Goal: Information Seeking & Learning: Learn about a topic

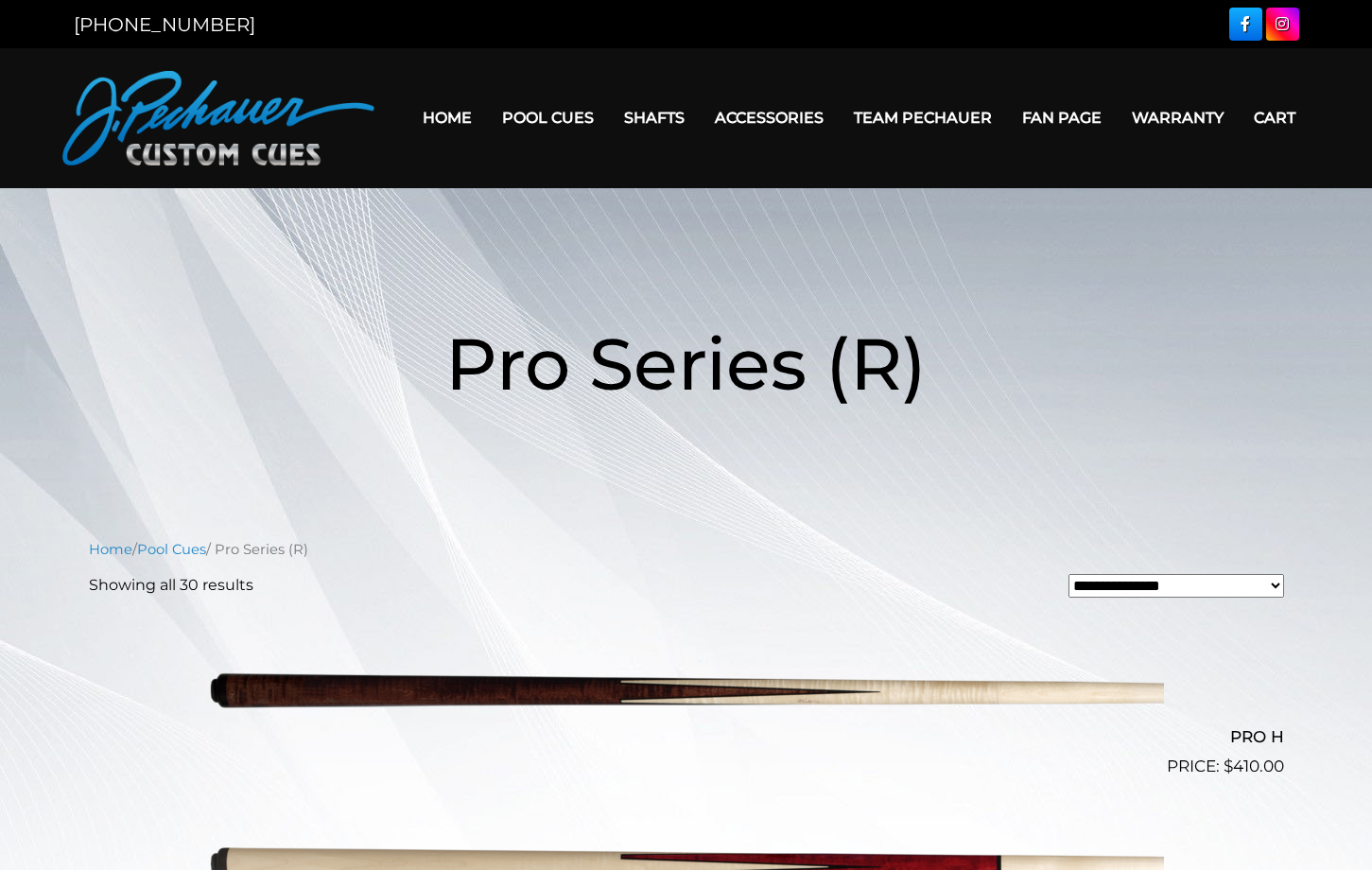
click at [1149, 106] on link "Warranty" at bounding box center [1178, 118] width 122 height 48
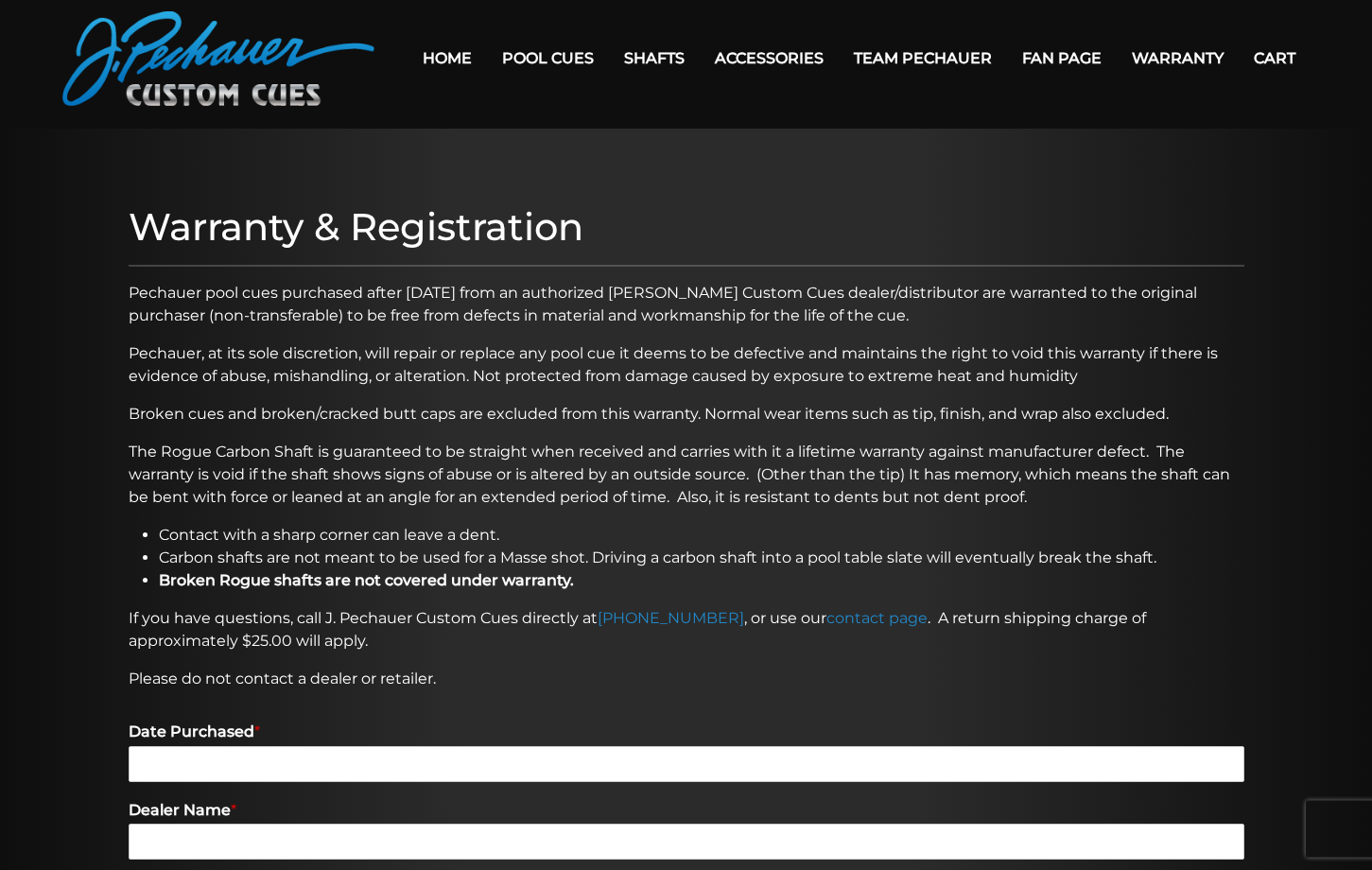
scroll to position [97, 0]
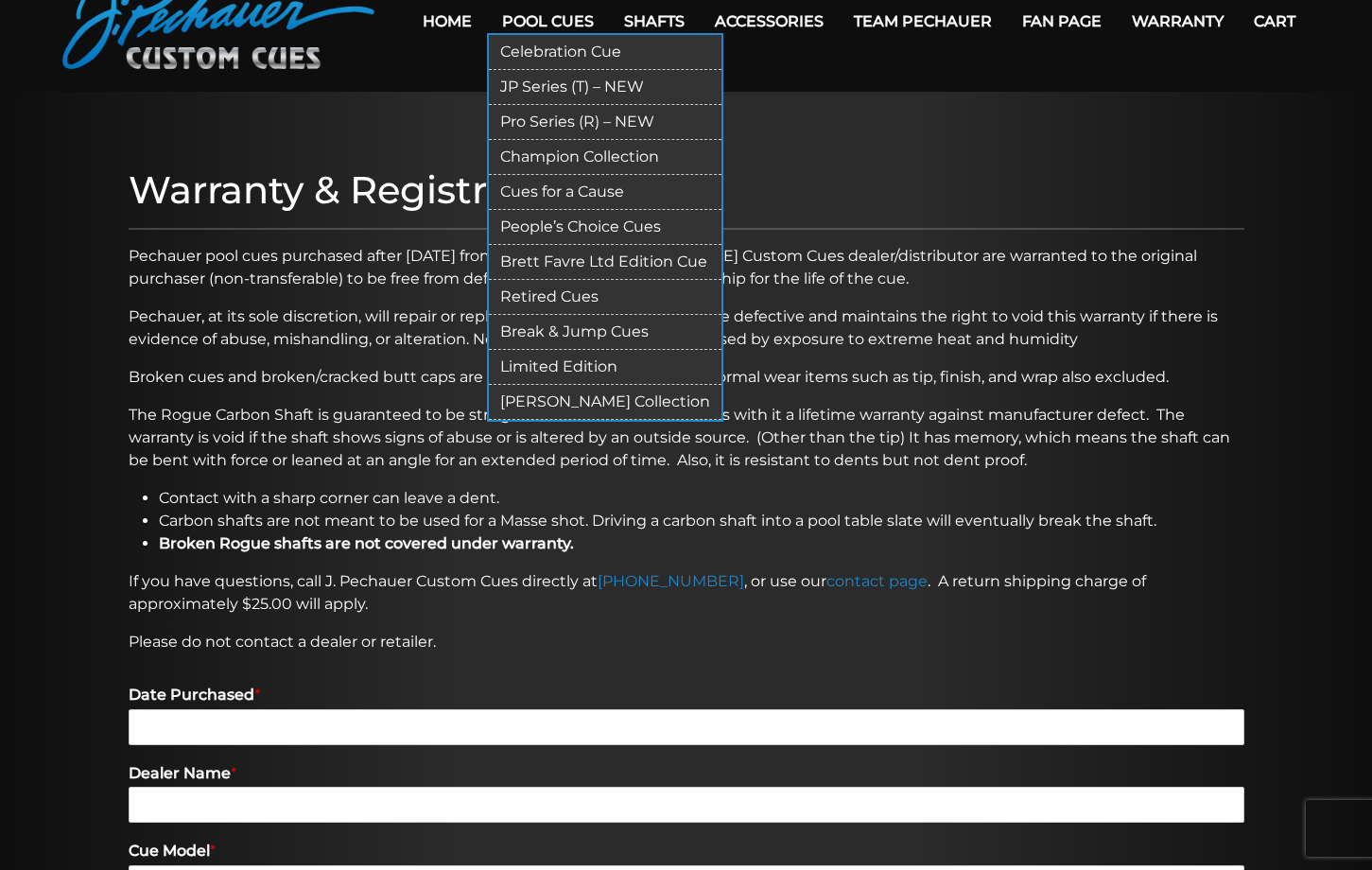
click at [546, 295] on link "Retired Cues" at bounding box center [605, 297] width 233 height 35
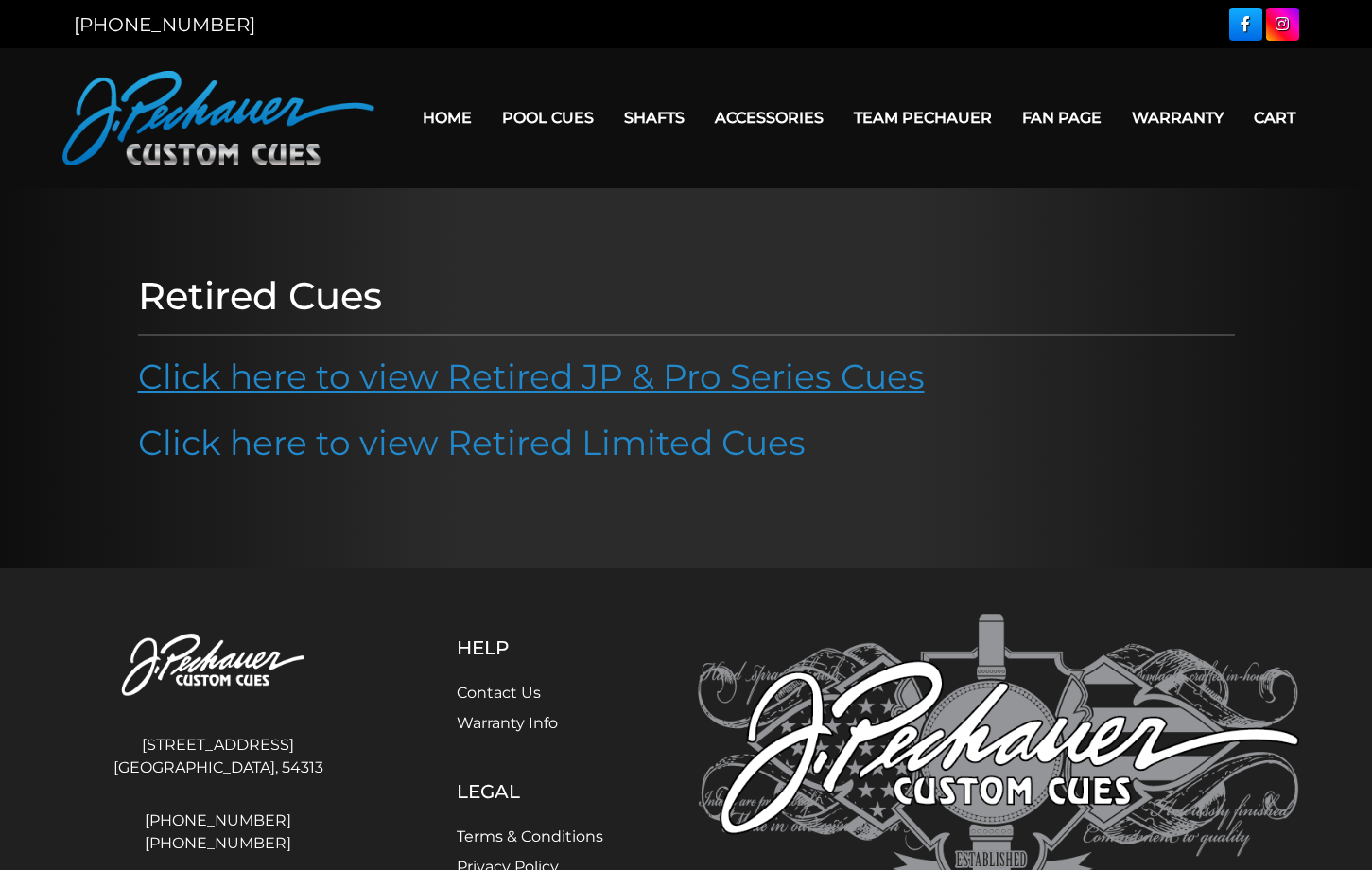
click at [716, 372] on link "Click here to view Retired JP & Pro Series Cues" at bounding box center [532, 376] width 786 height 42
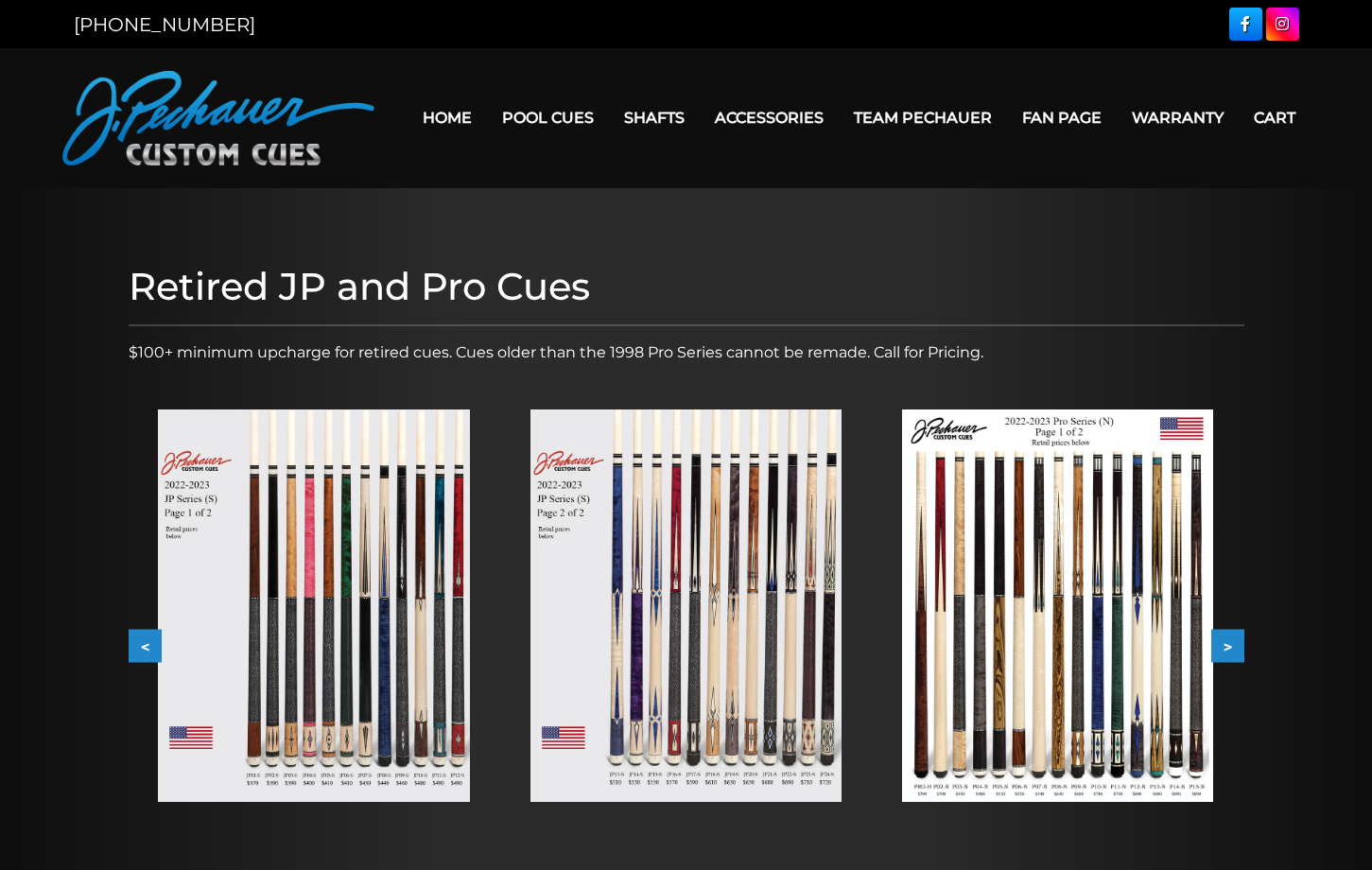
click at [143, 646] on button "<" at bounding box center [145, 646] width 33 height 33
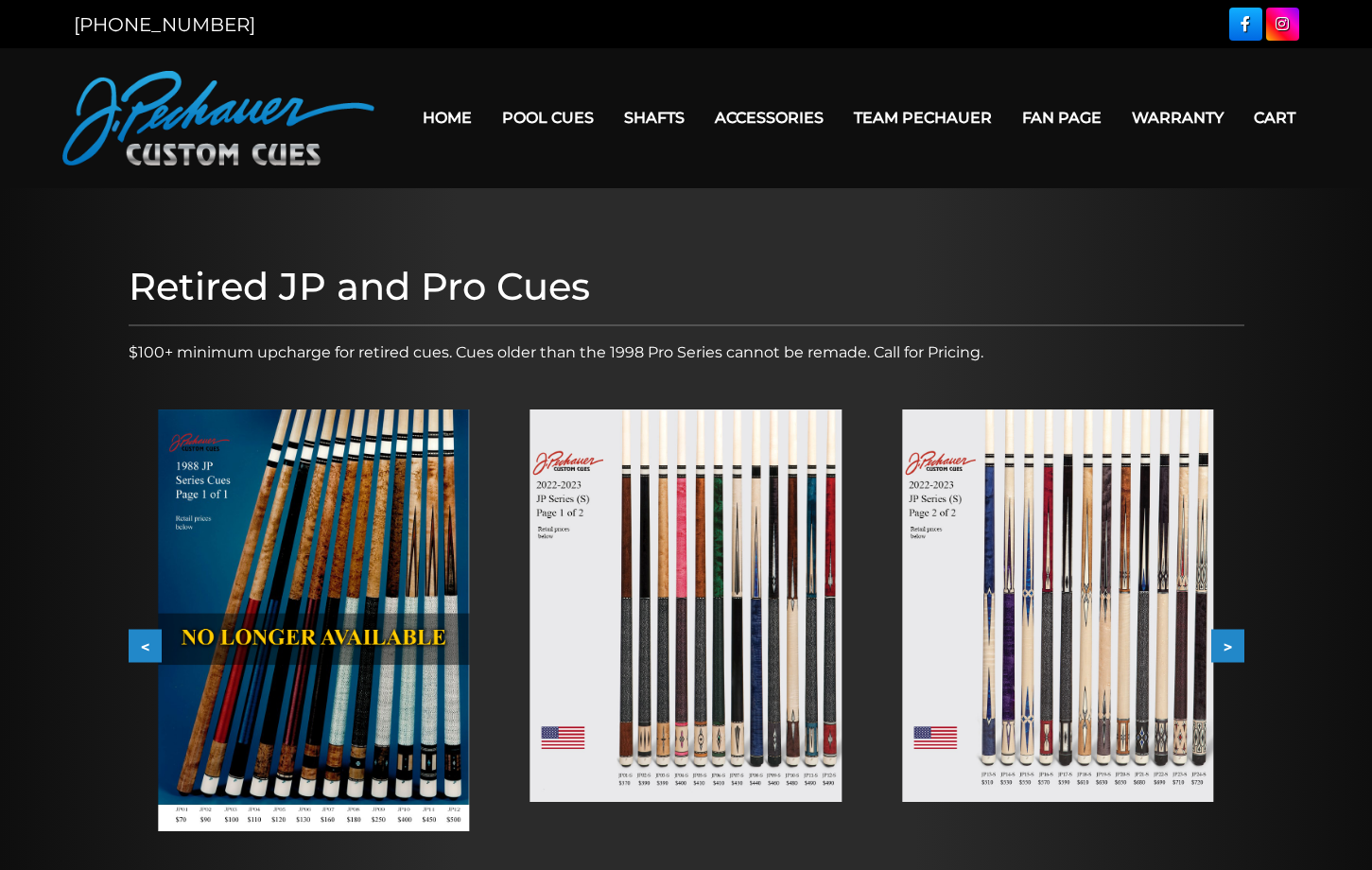
click at [143, 646] on button "<" at bounding box center [145, 646] width 33 height 33
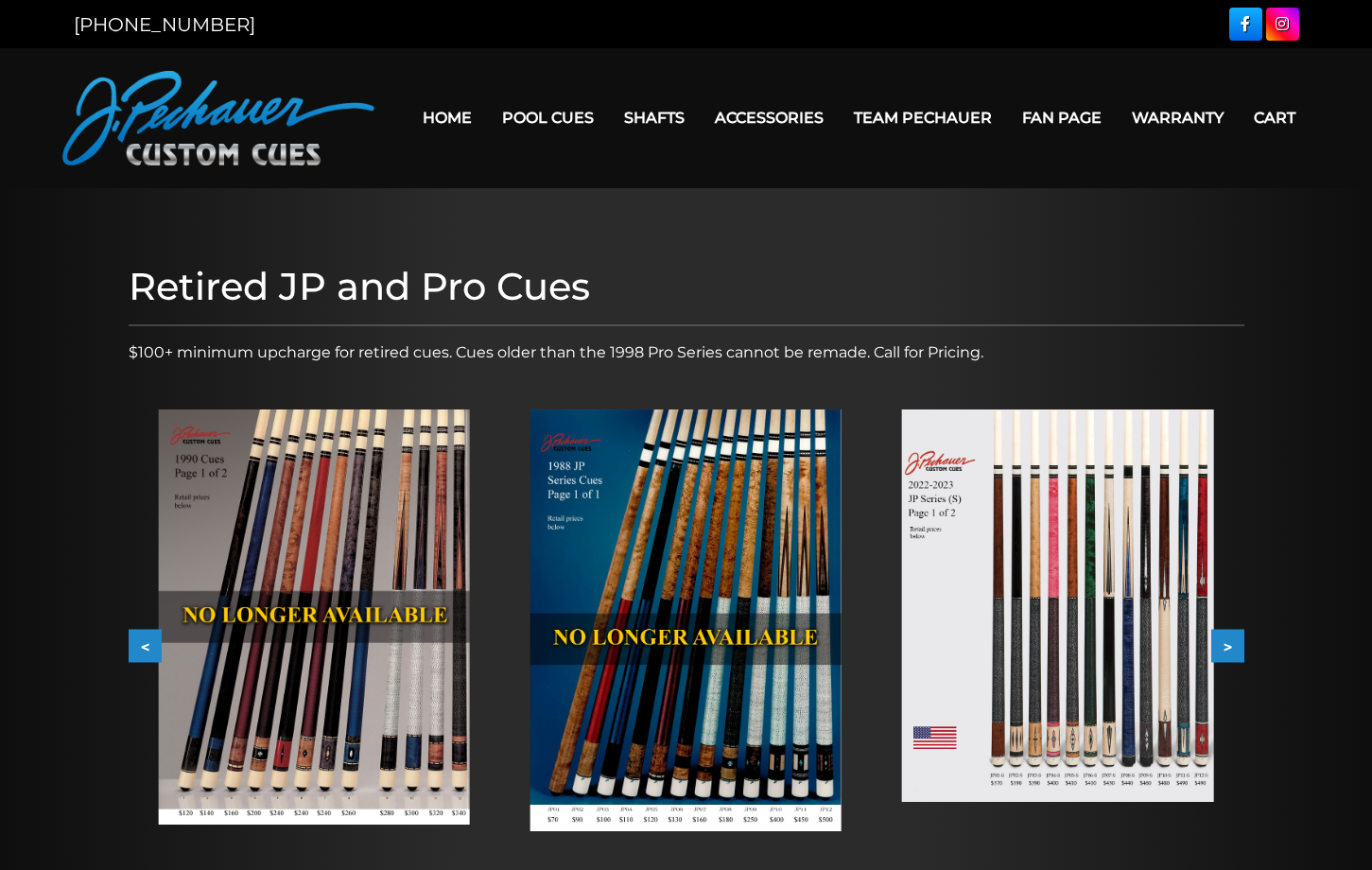
click at [143, 646] on button "<" at bounding box center [145, 646] width 33 height 33
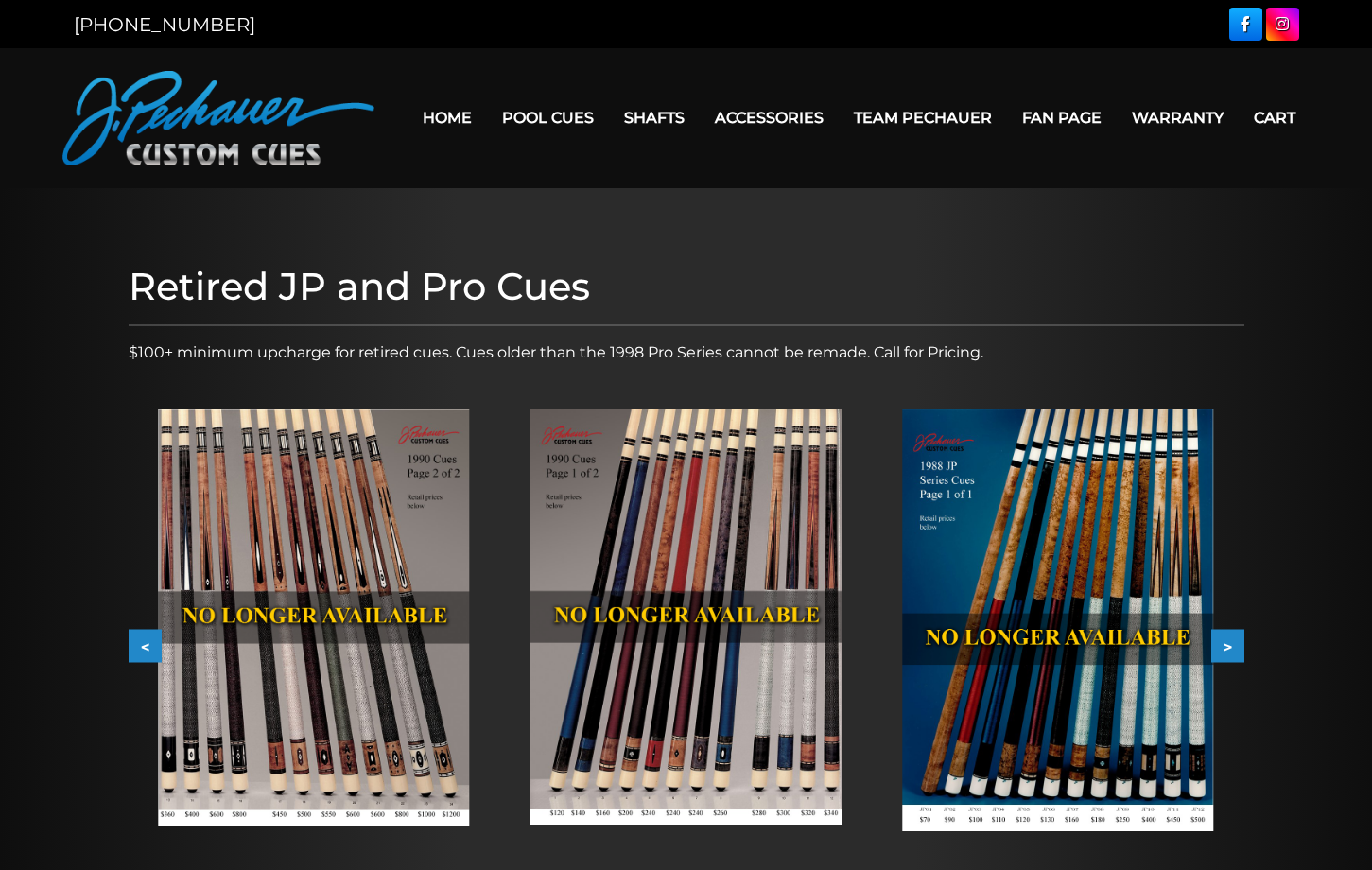
click at [143, 646] on button "<" at bounding box center [145, 646] width 33 height 33
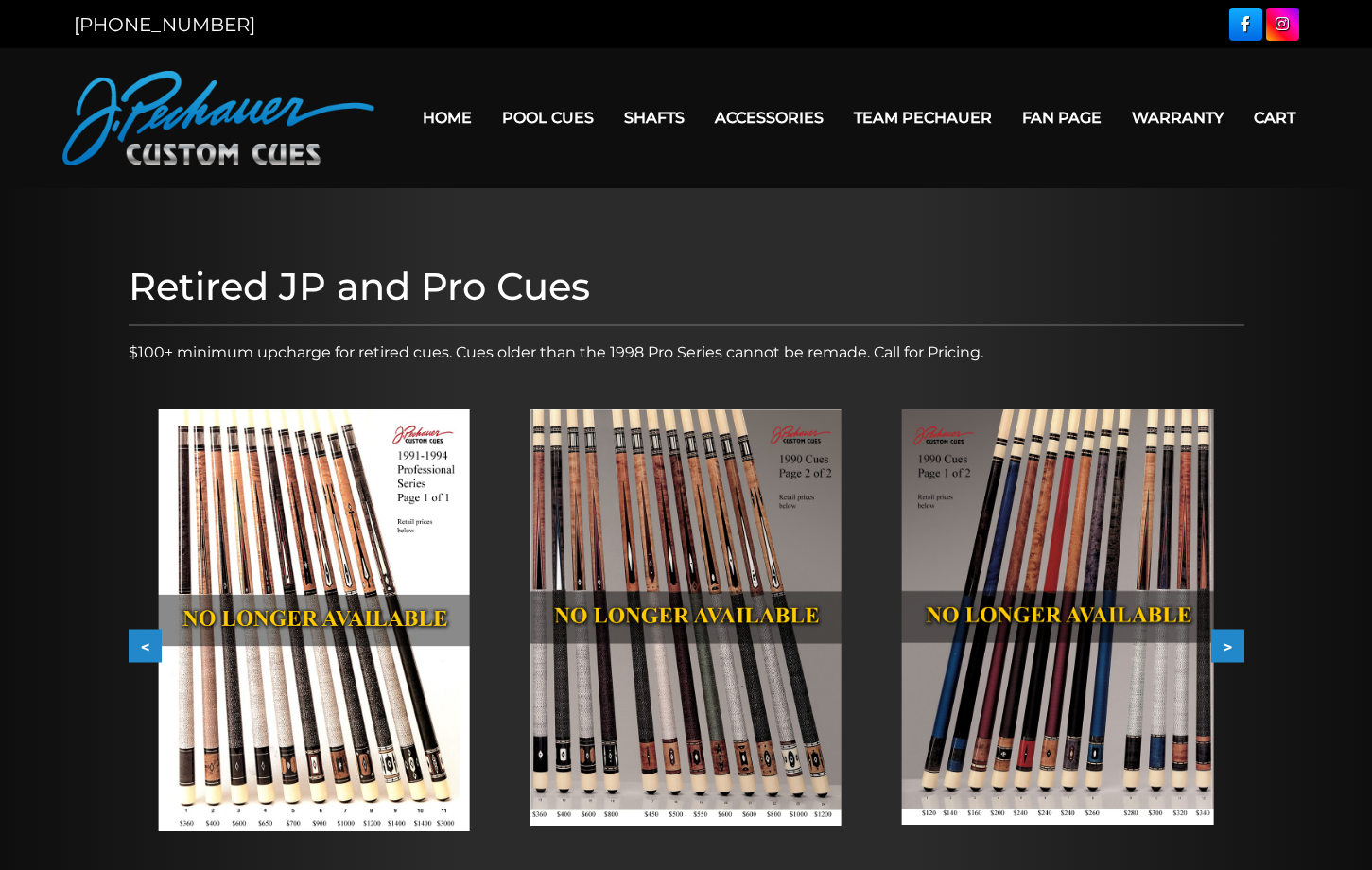
click at [143, 646] on button "<" at bounding box center [145, 646] width 33 height 33
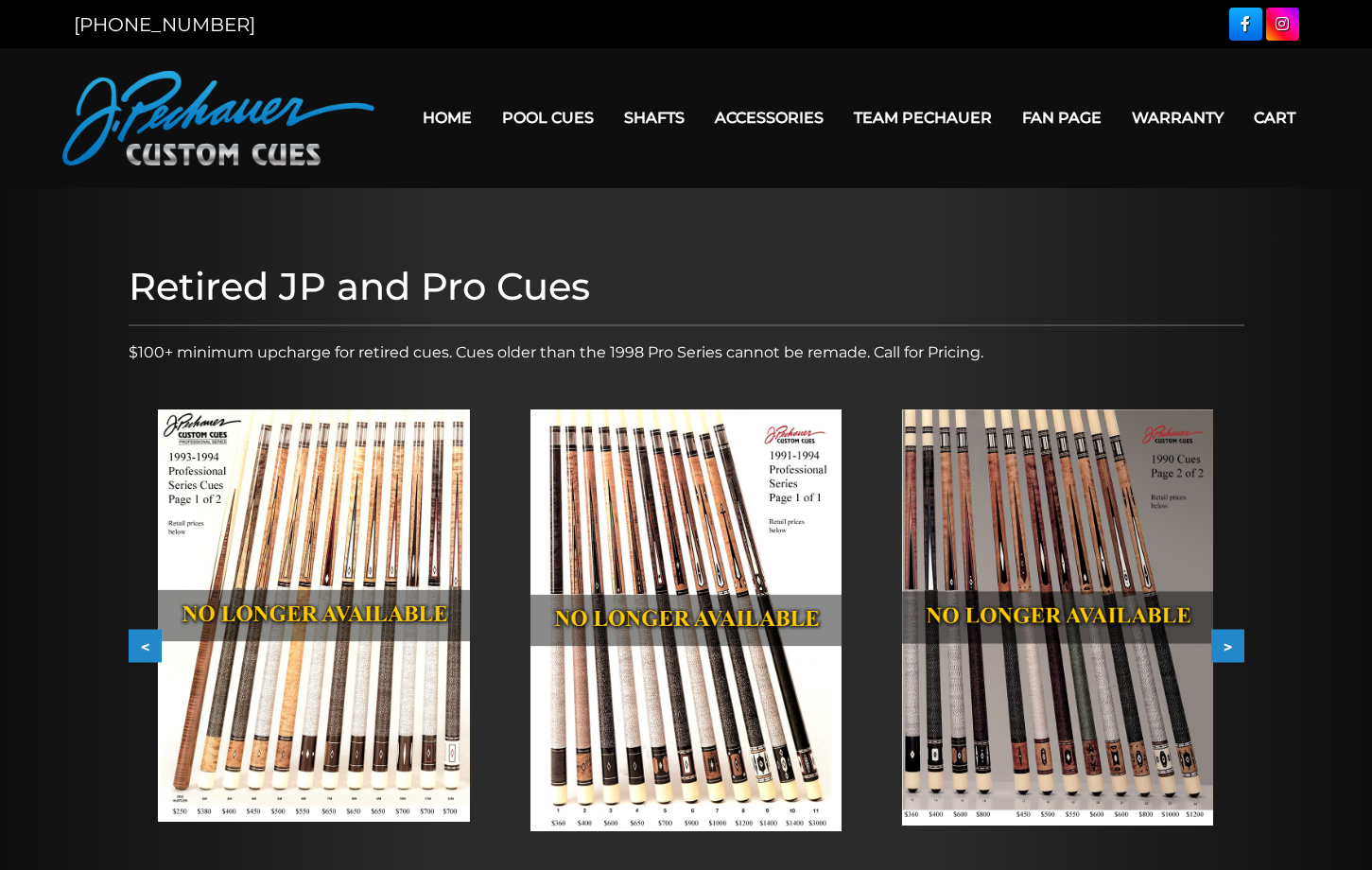
click at [143, 646] on button "<" at bounding box center [145, 646] width 33 height 33
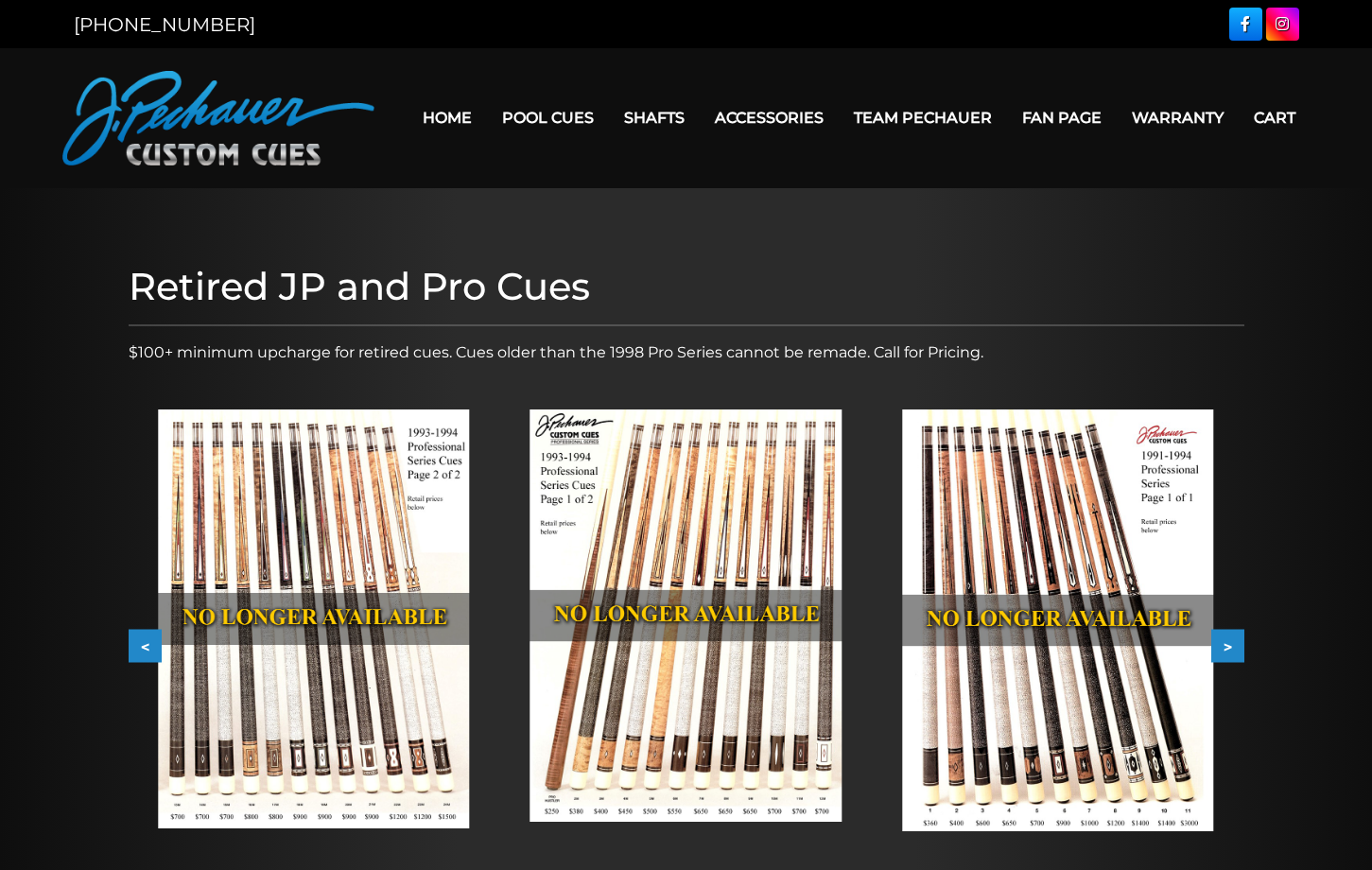
click at [143, 646] on button "<" at bounding box center [145, 646] width 33 height 33
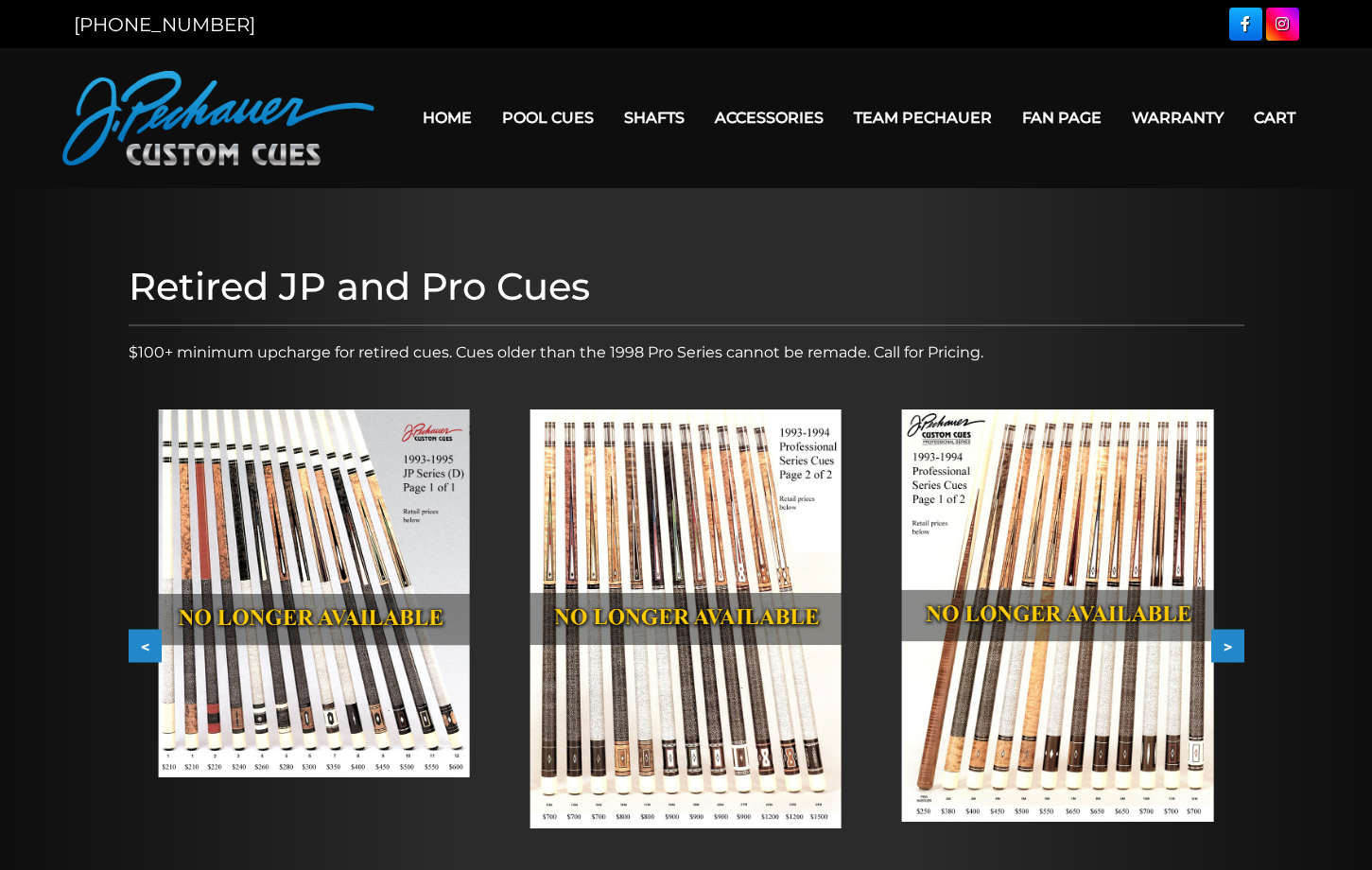
click at [143, 646] on button "<" at bounding box center [145, 646] width 33 height 33
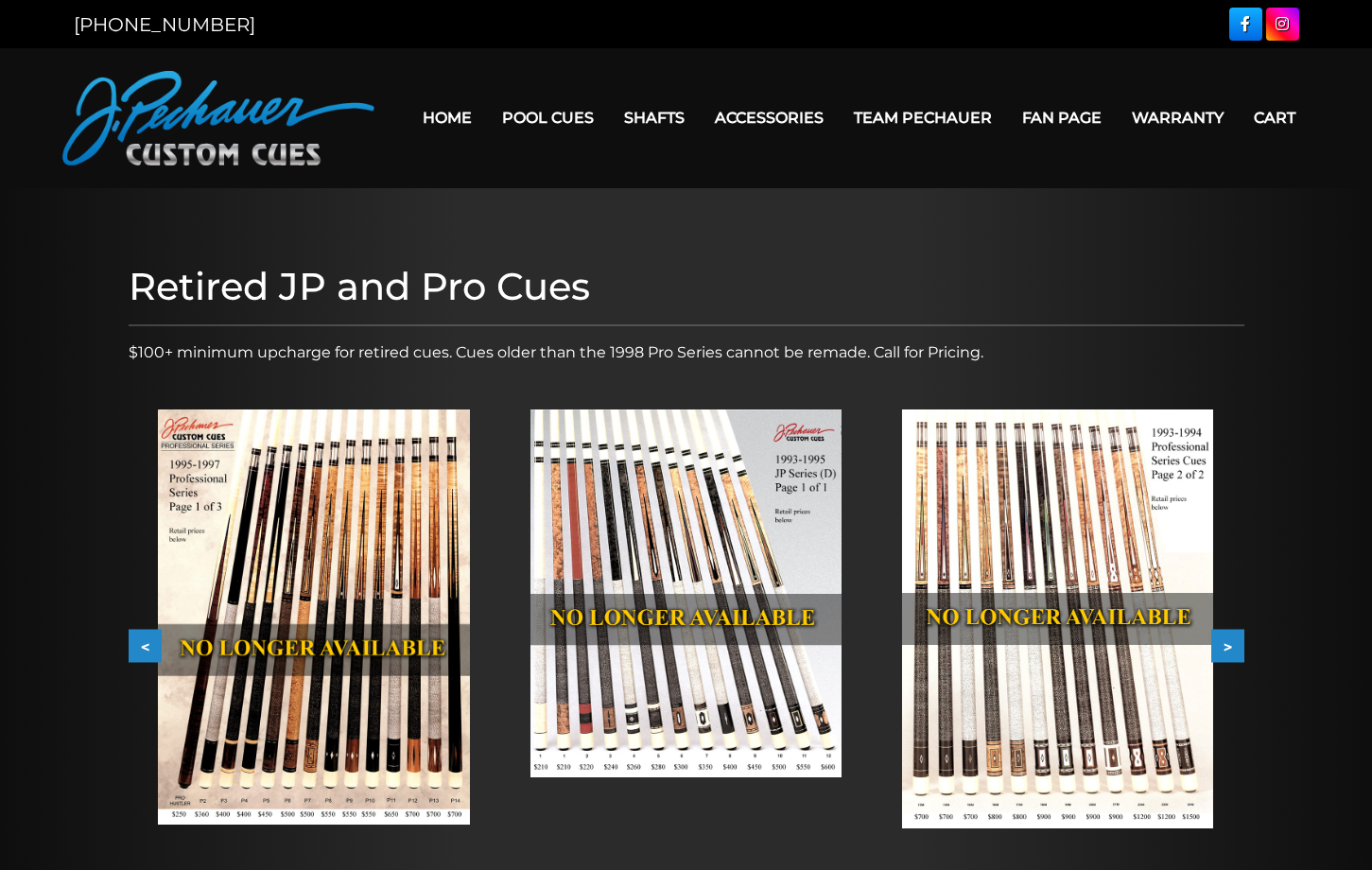
click at [150, 649] on button "<" at bounding box center [145, 646] width 33 height 33
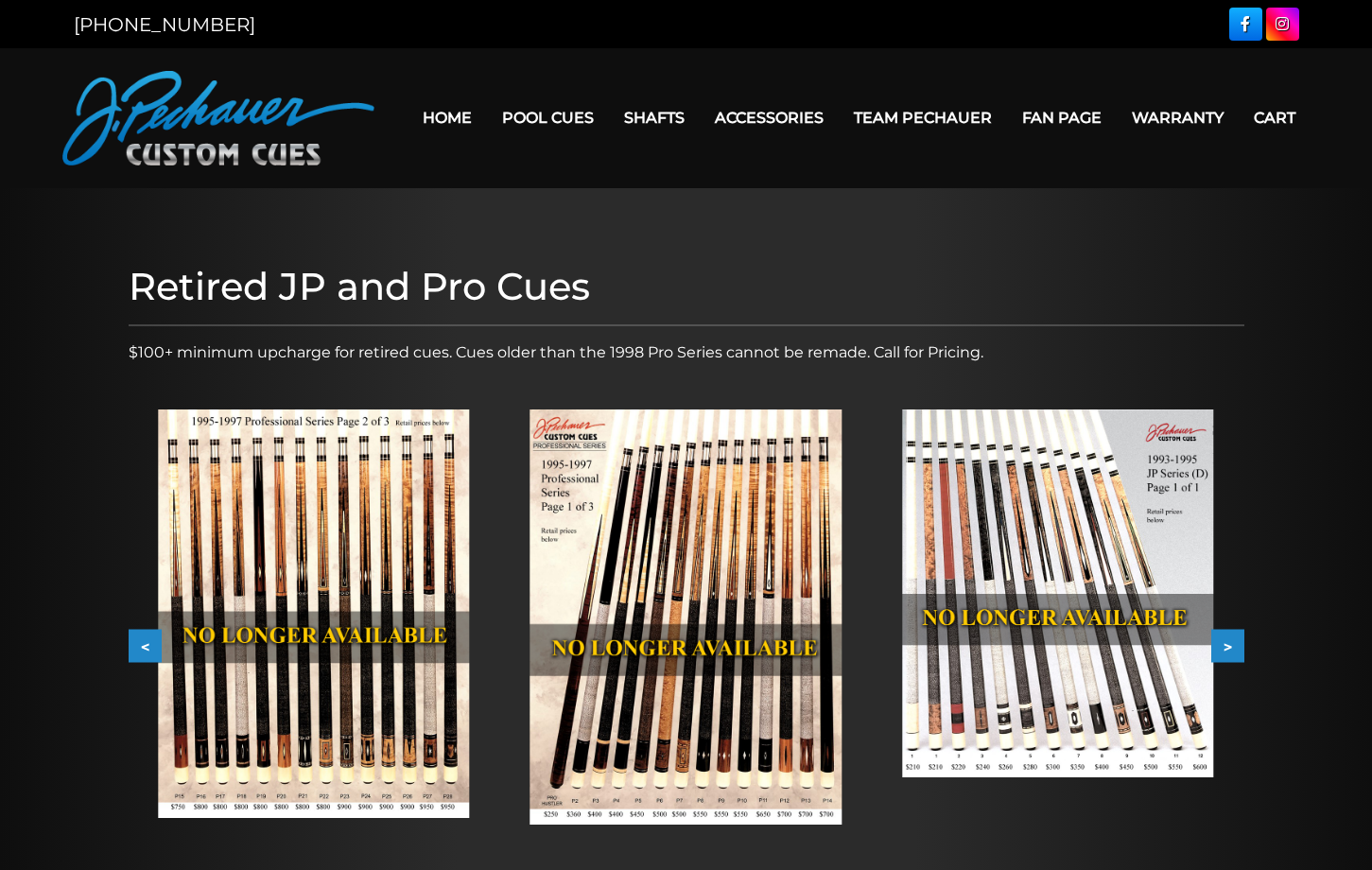
click at [150, 649] on button "<" at bounding box center [145, 646] width 33 height 33
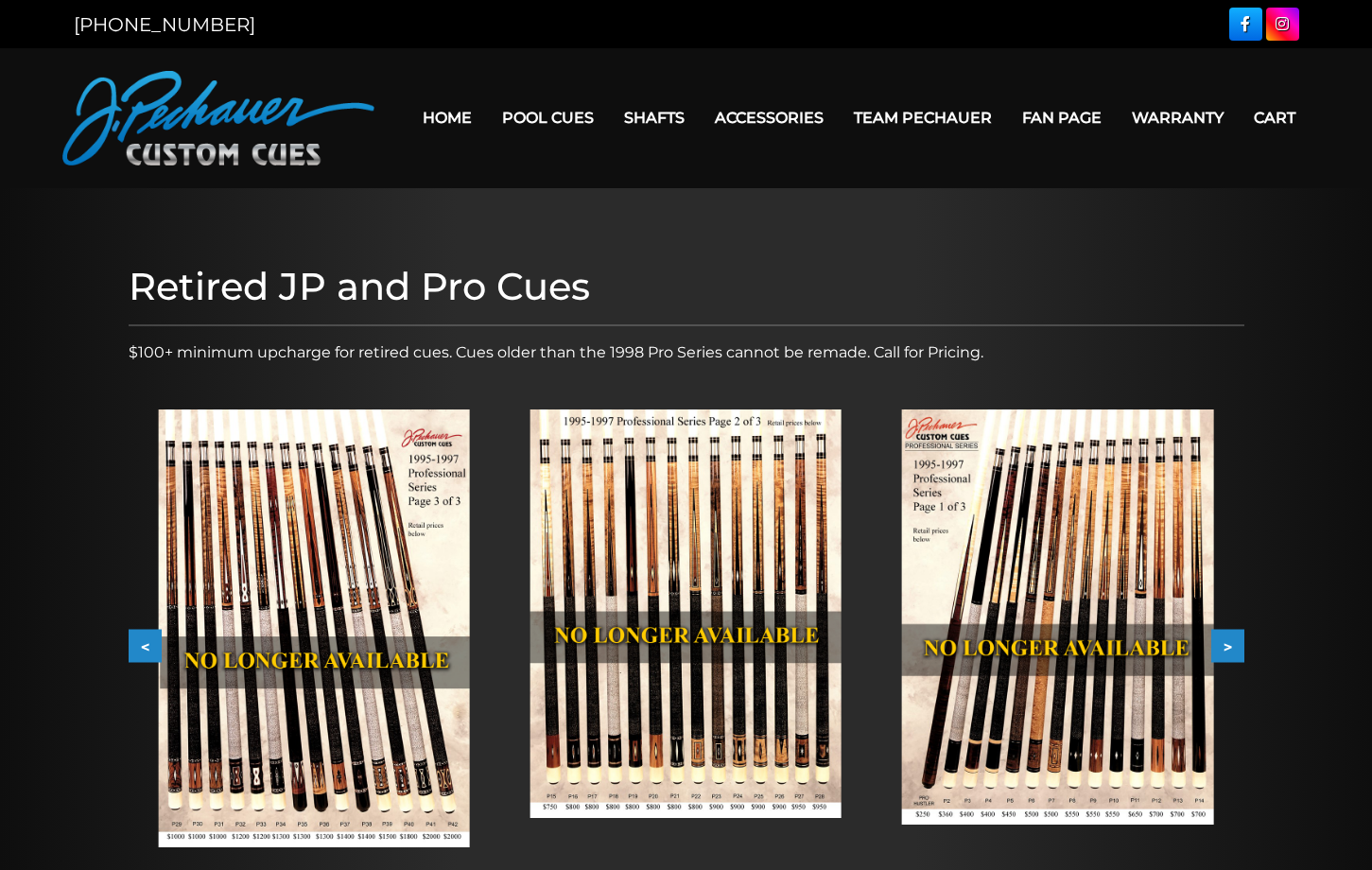
click at [150, 649] on button "<" at bounding box center [145, 646] width 33 height 33
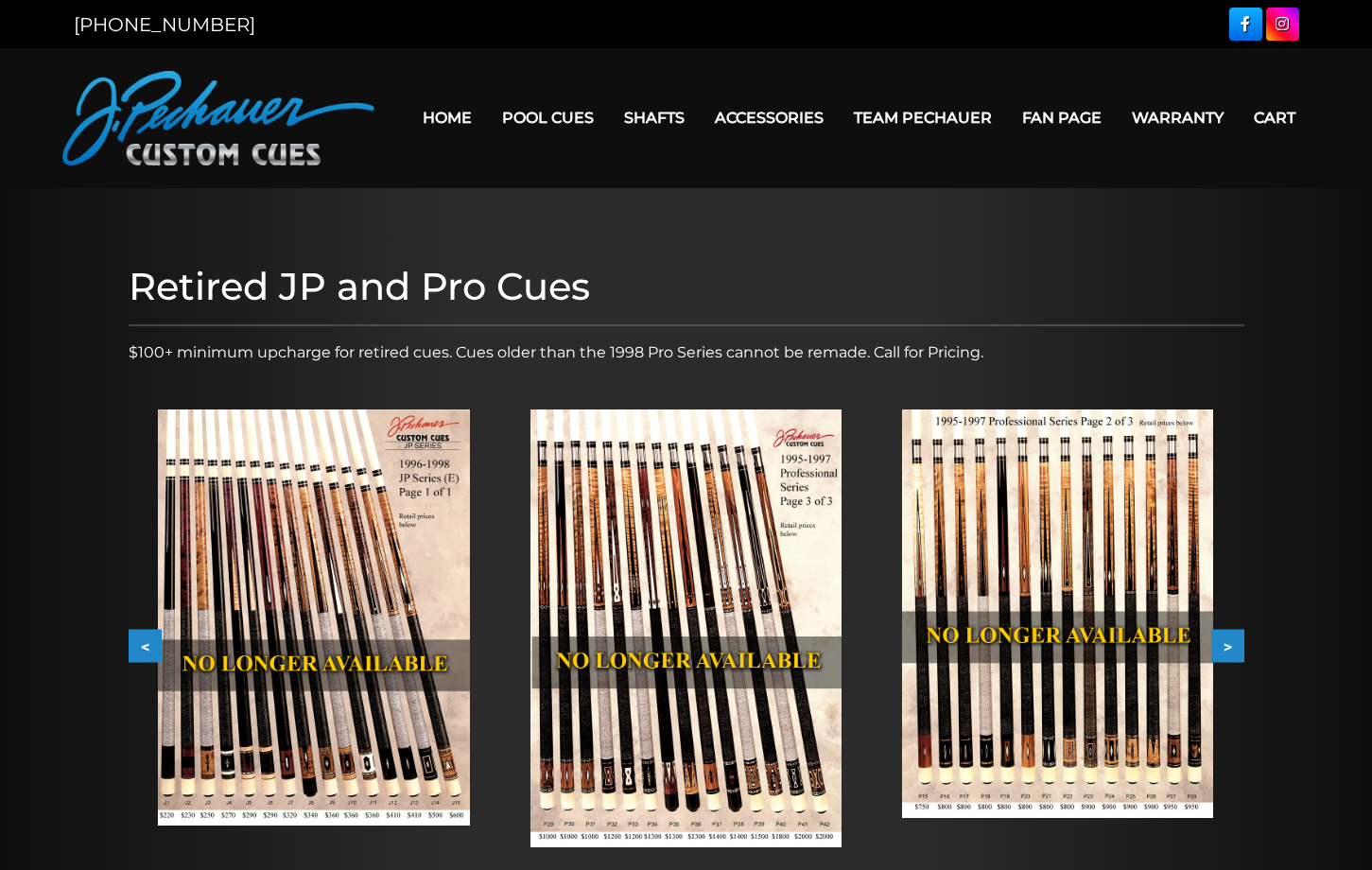
click at [150, 649] on button "<" at bounding box center [145, 646] width 33 height 33
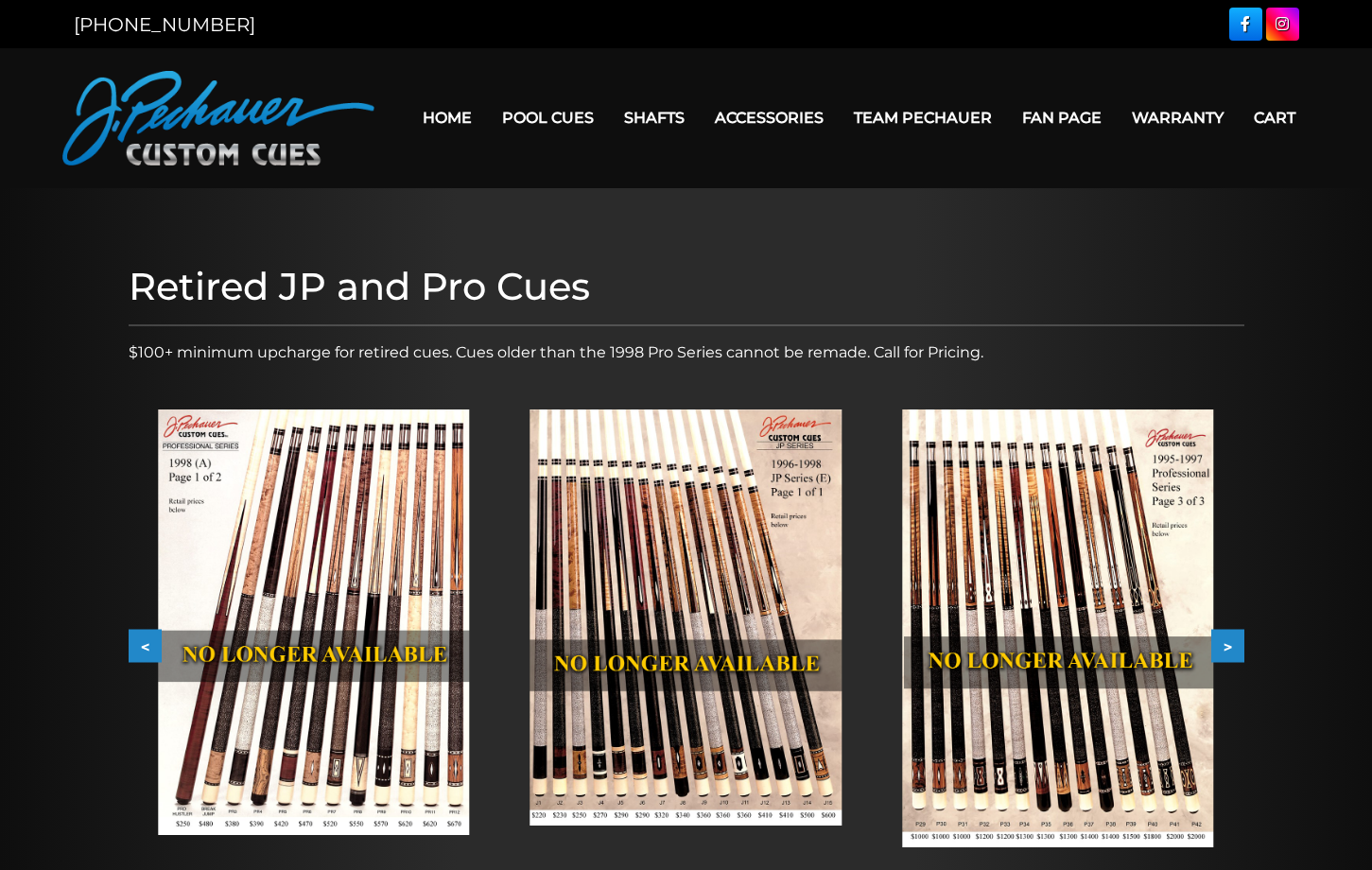
click at [772, 591] on img at bounding box center [686, 617] width 311 height 416
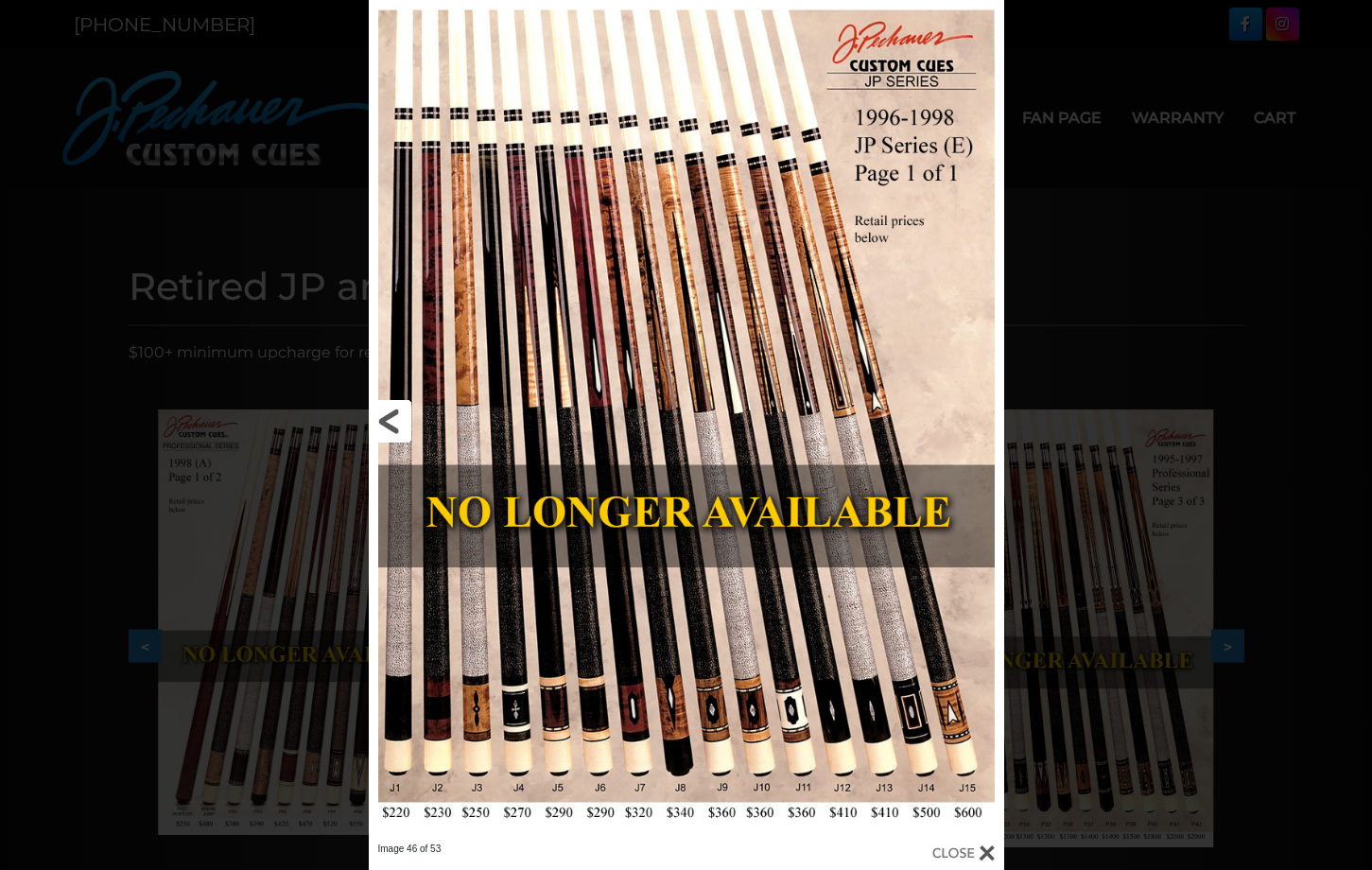
click at [387, 429] on link at bounding box center [511, 421] width 285 height 843
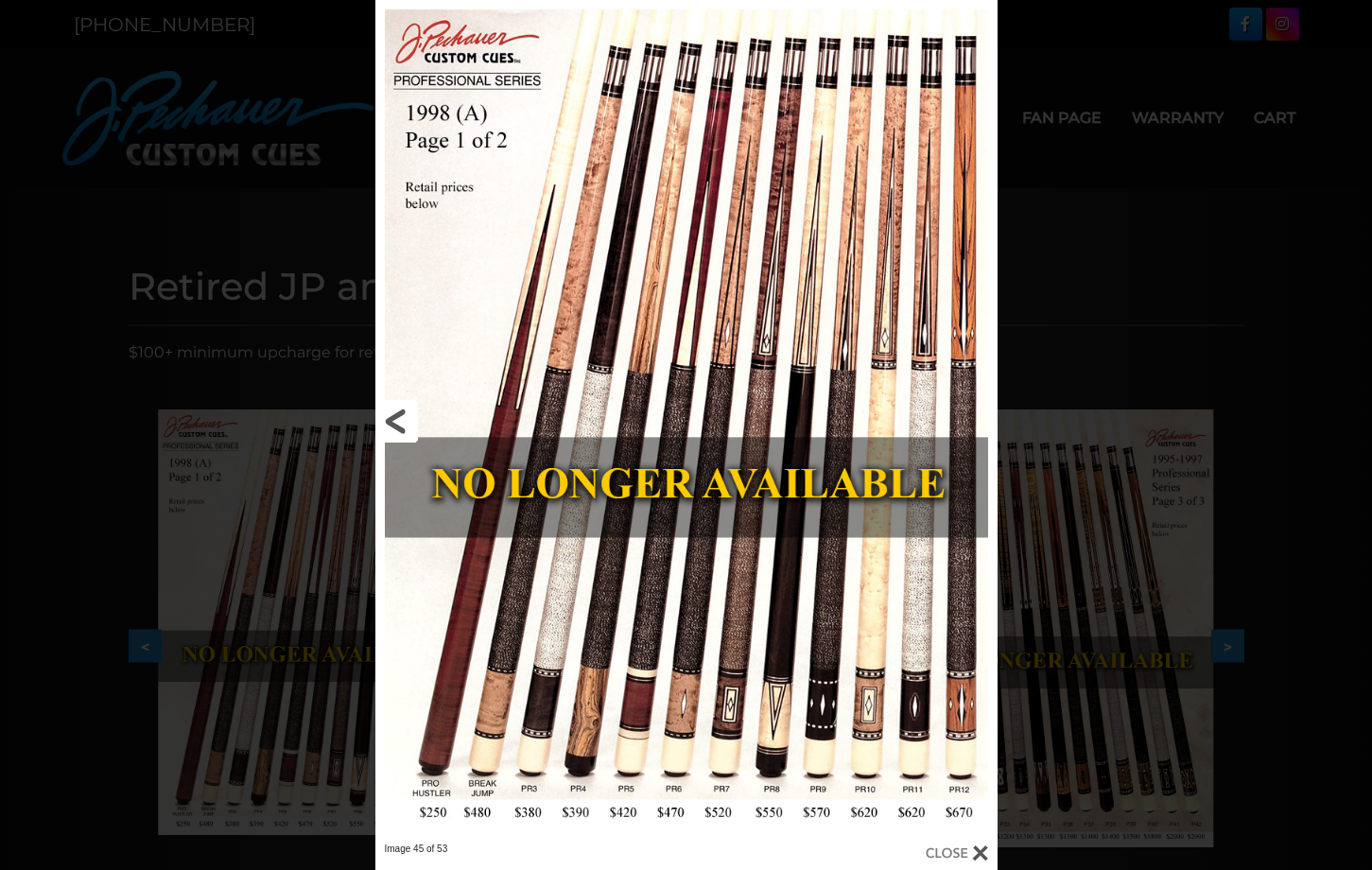
click at [389, 423] on link at bounding box center [514, 421] width 280 height 843
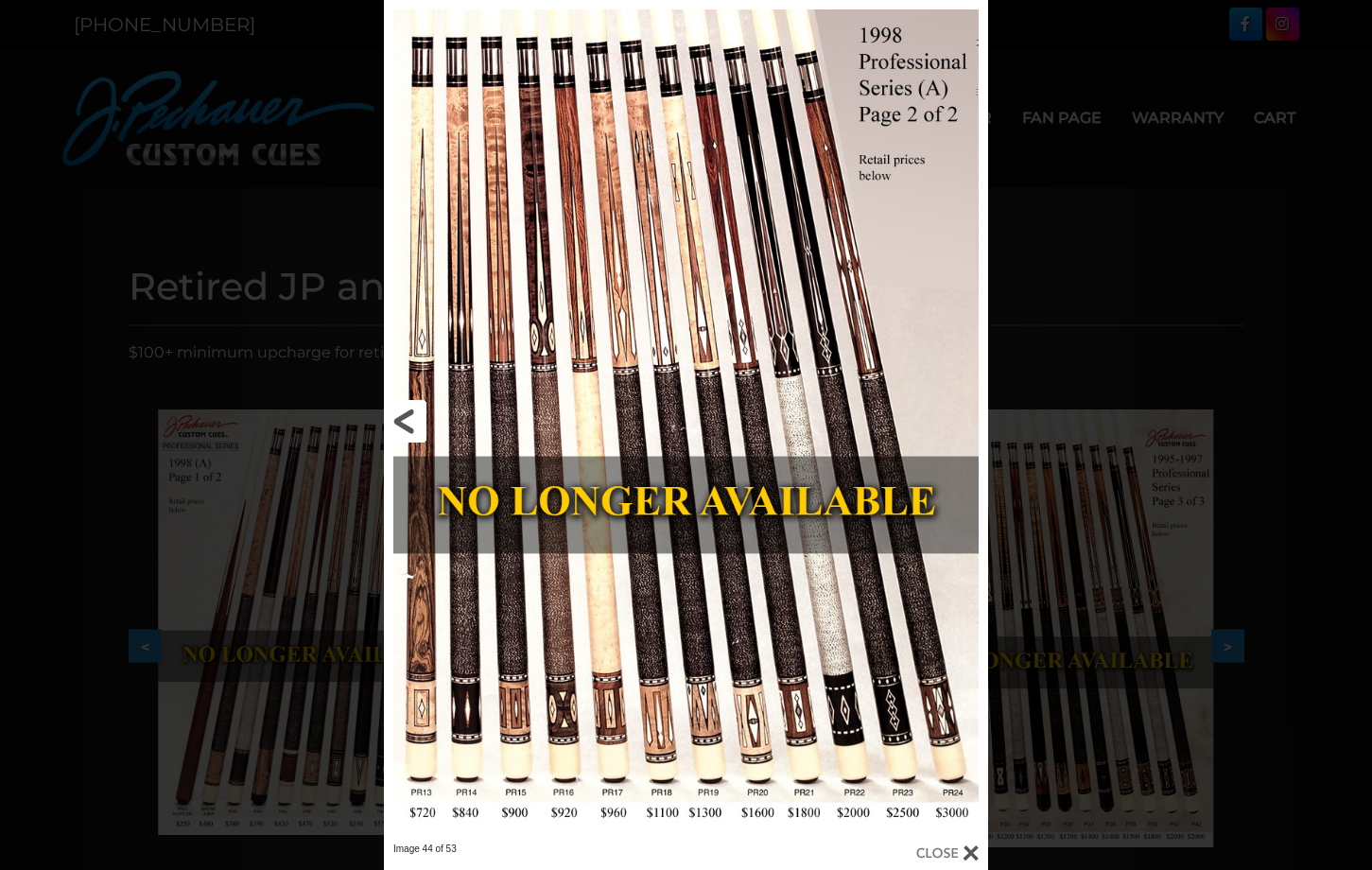
click at [409, 429] on link at bounding box center [519, 421] width 272 height 843
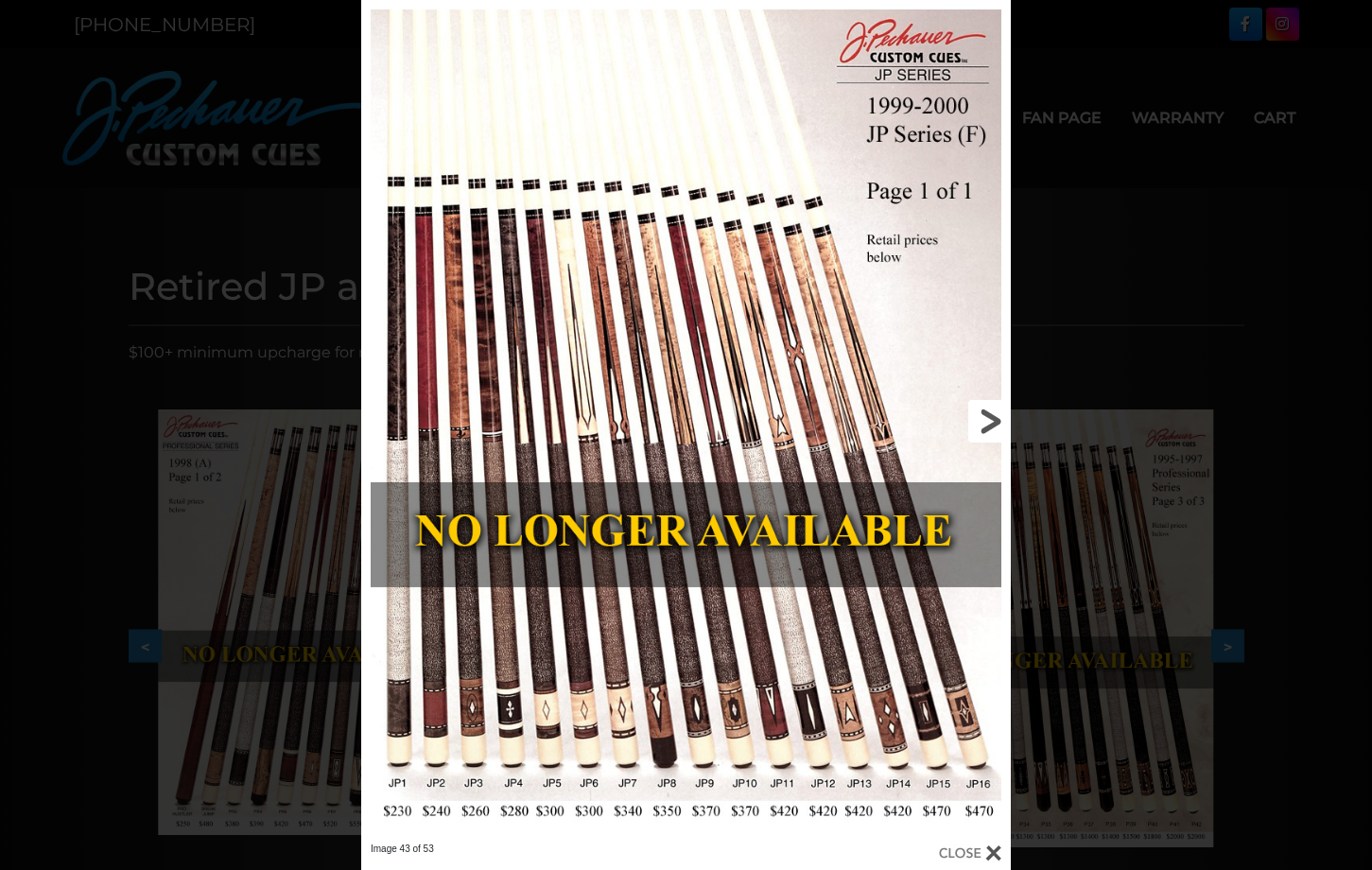
click at [995, 423] on link at bounding box center [865, 421] width 292 height 843
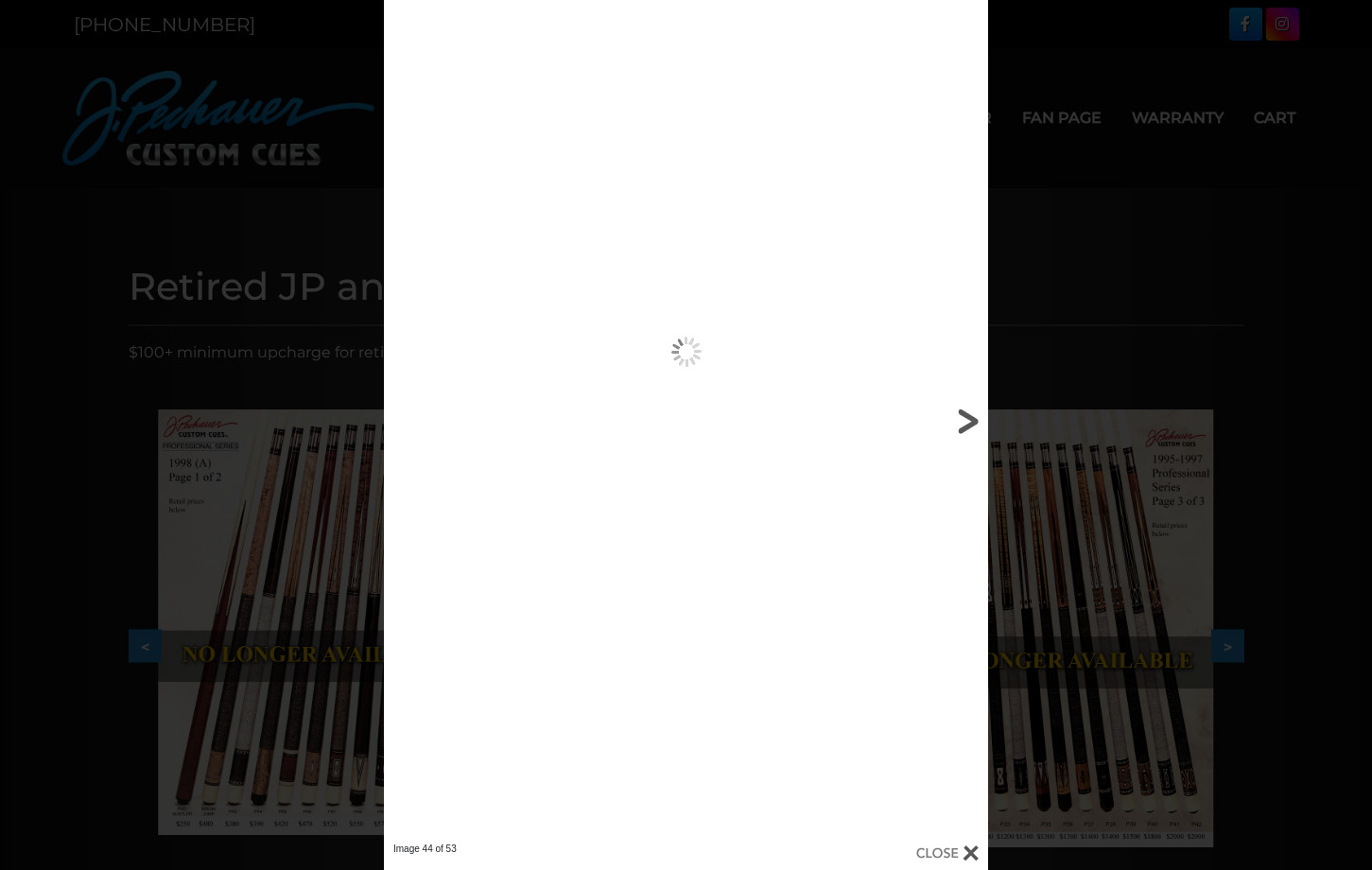
click at [995, 423] on div "Image 44 of 53" at bounding box center [686, 435] width 1372 height 870
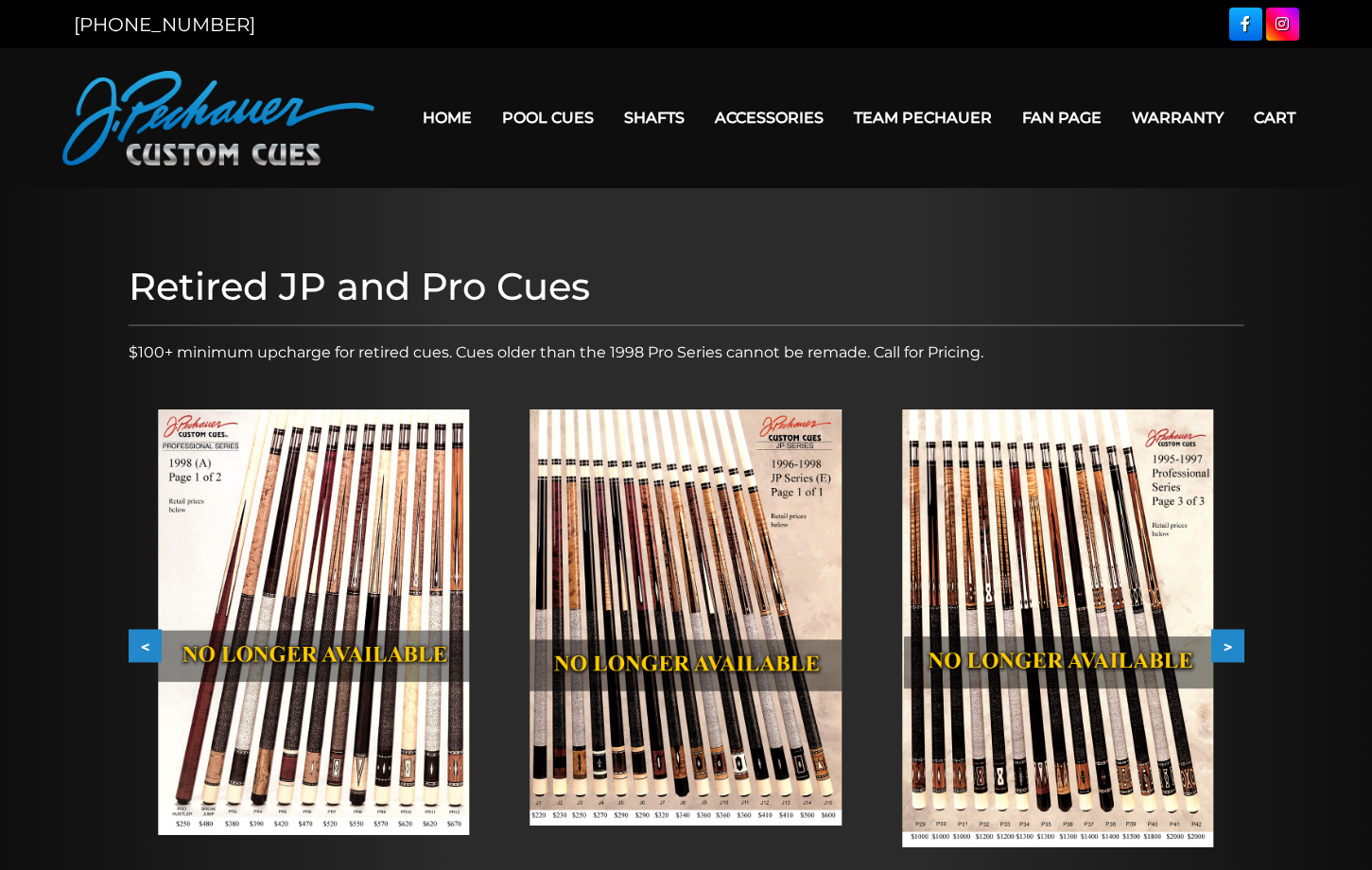
click at [1213, 637] on button ">" at bounding box center [1228, 646] width 33 height 33
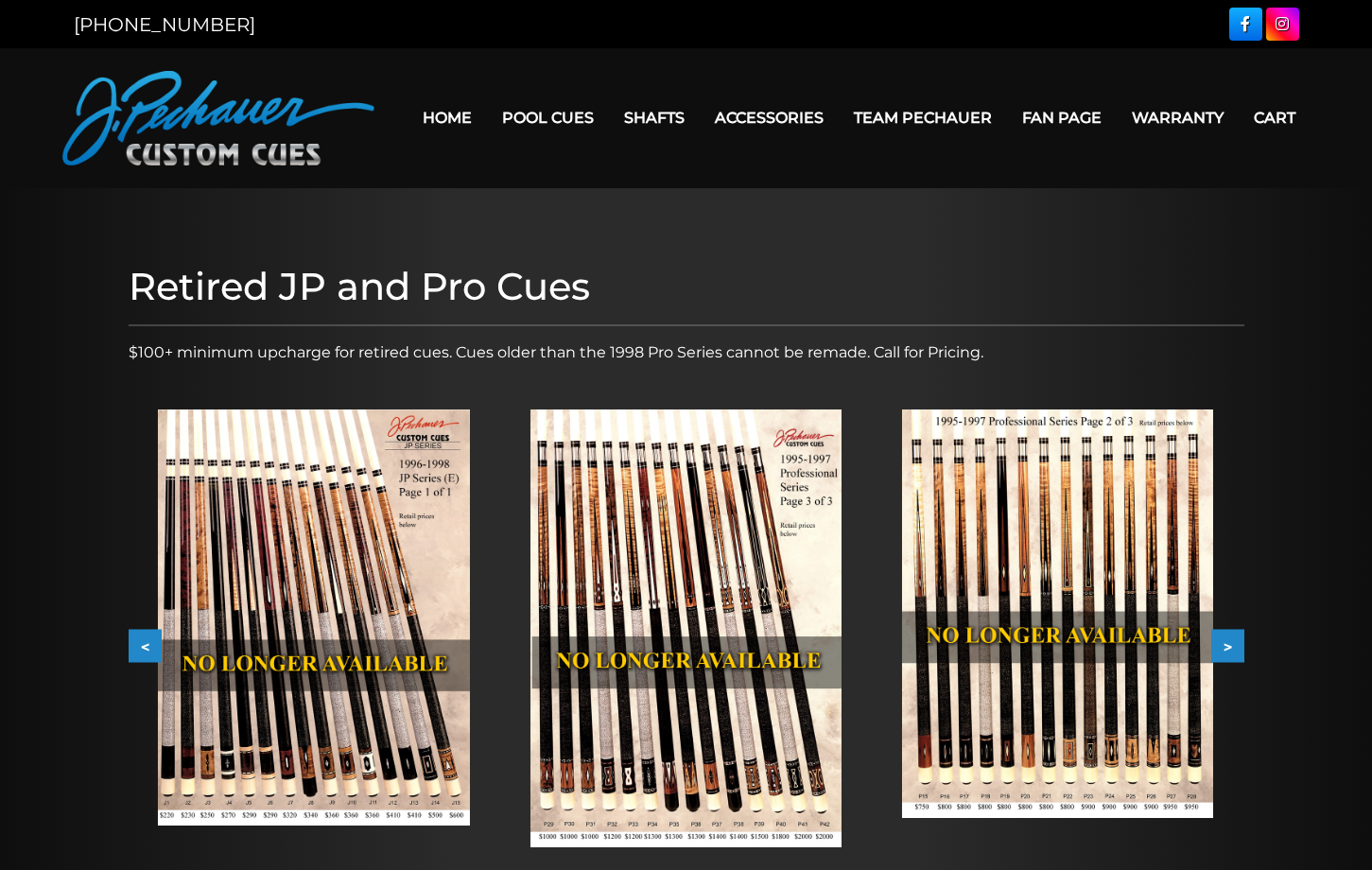
click at [1216, 637] on button ">" at bounding box center [1228, 646] width 33 height 33
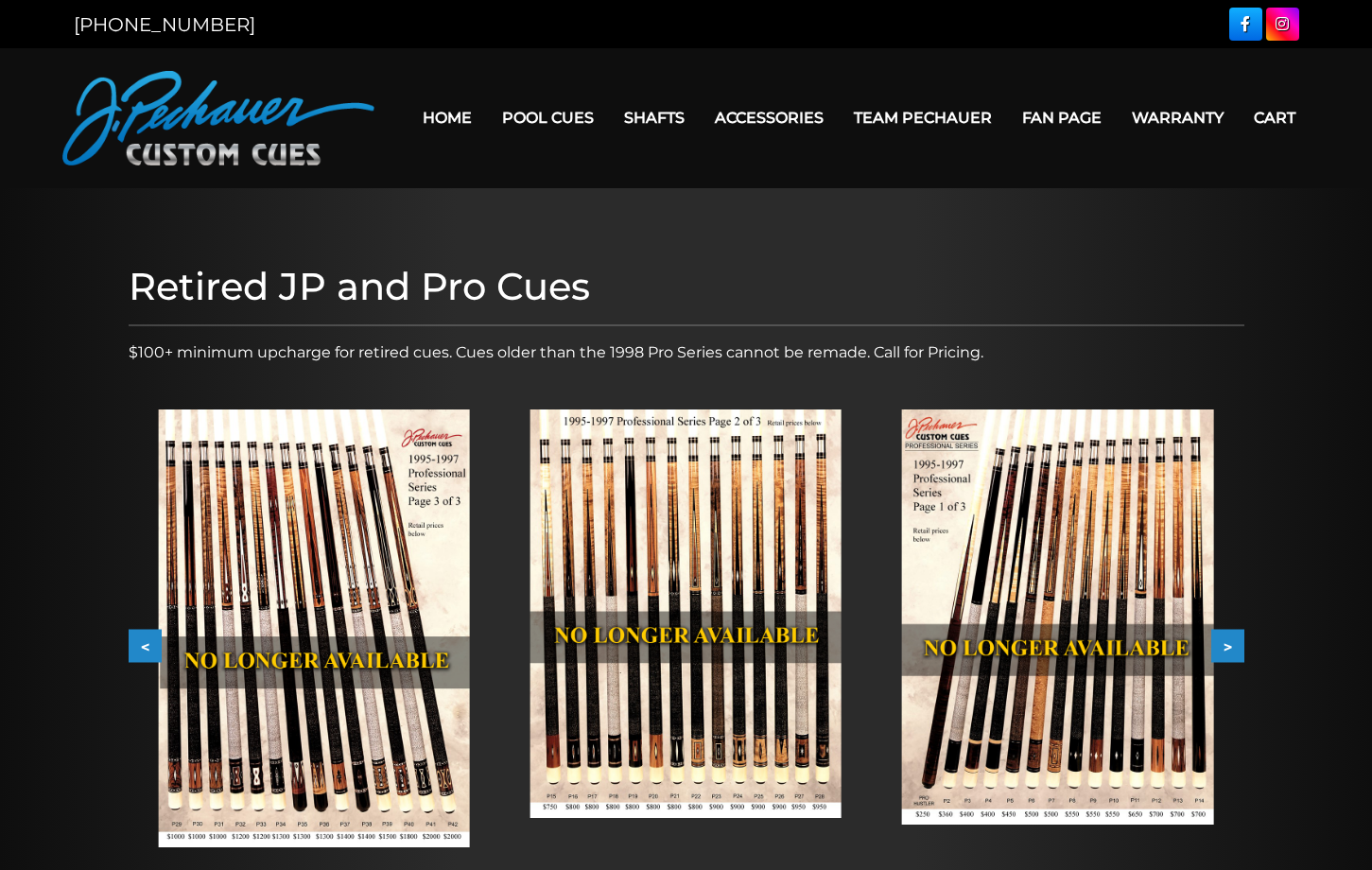
click at [1216, 637] on button ">" at bounding box center [1228, 646] width 33 height 33
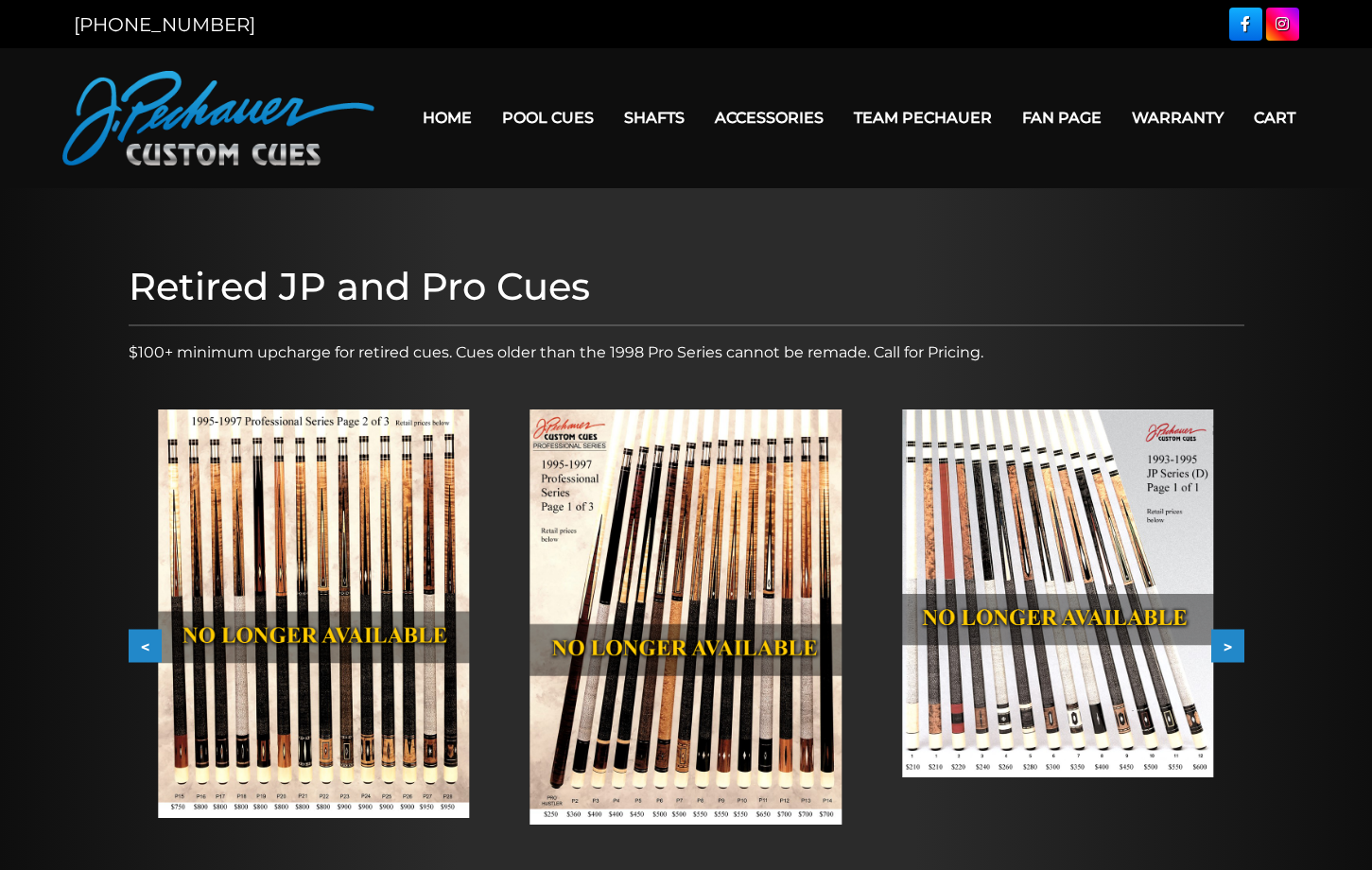
click at [1216, 637] on button ">" at bounding box center [1228, 646] width 33 height 33
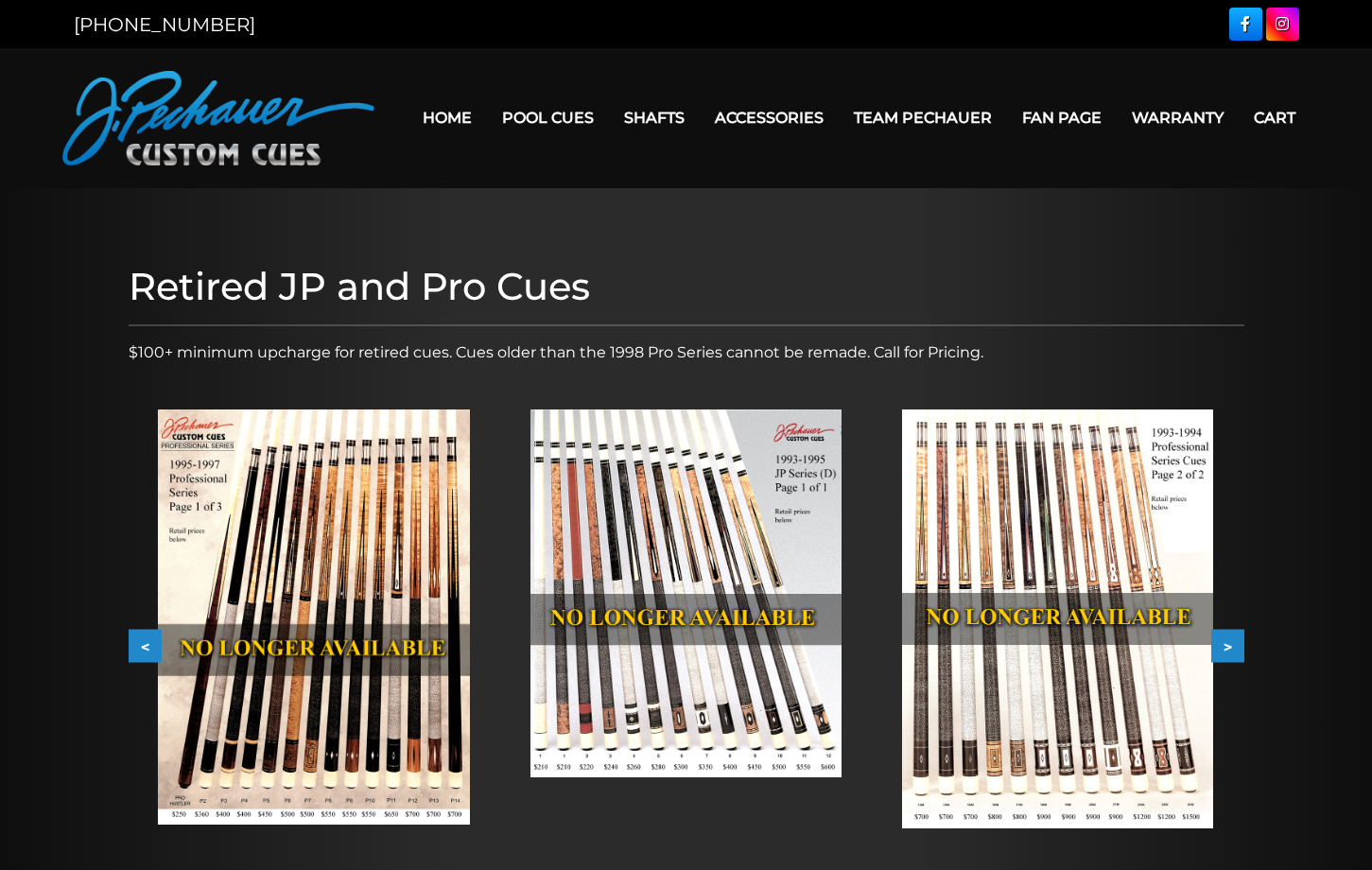
click at [662, 523] on img at bounding box center [686, 593] width 311 height 368
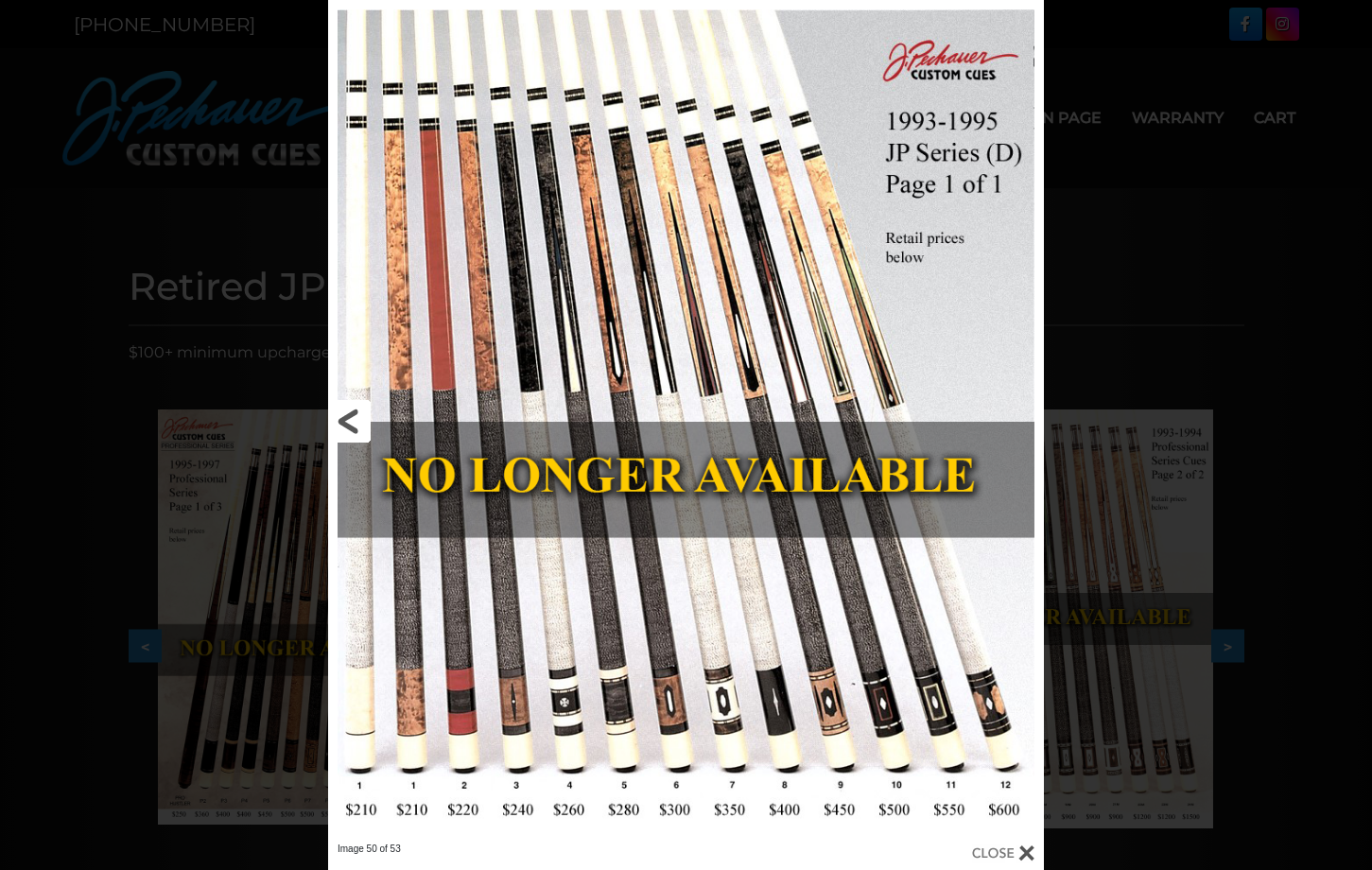
click at [349, 416] on link at bounding box center [489, 421] width 322 height 843
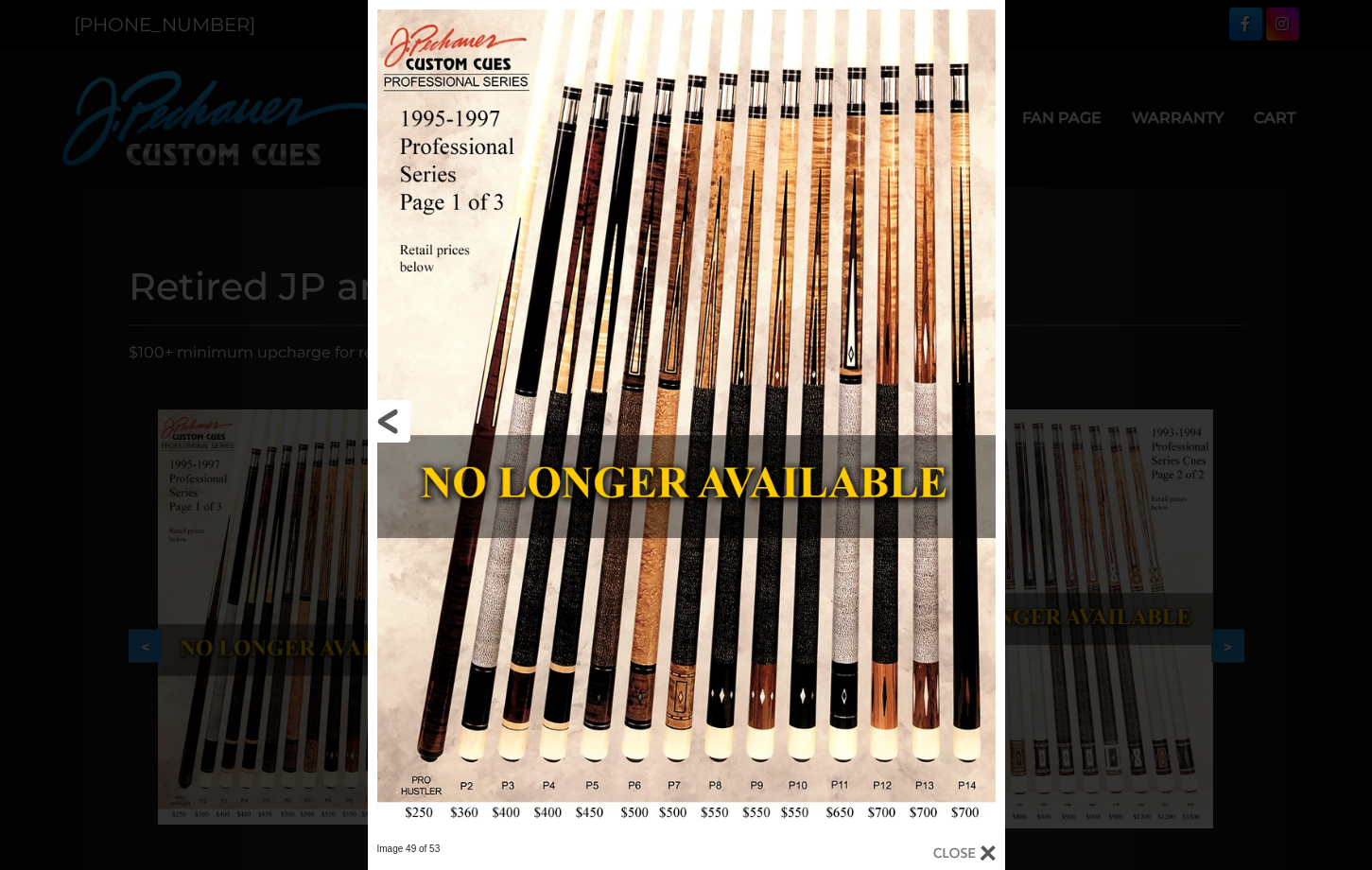
click at [388, 423] on link at bounding box center [511, 421] width 286 height 843
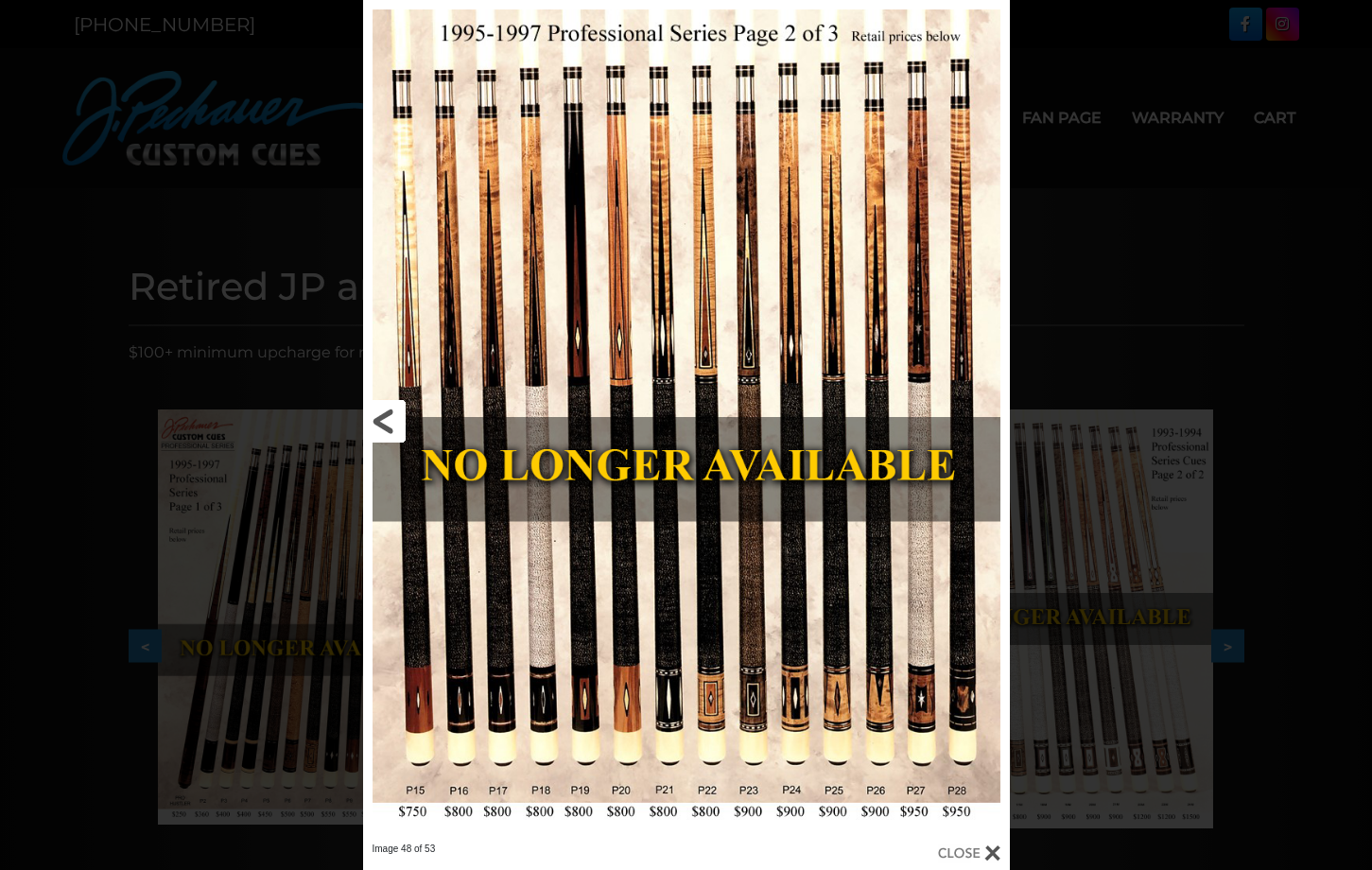
click at [388, 423] on link at bounding box center [508, 421] width 291 height 843
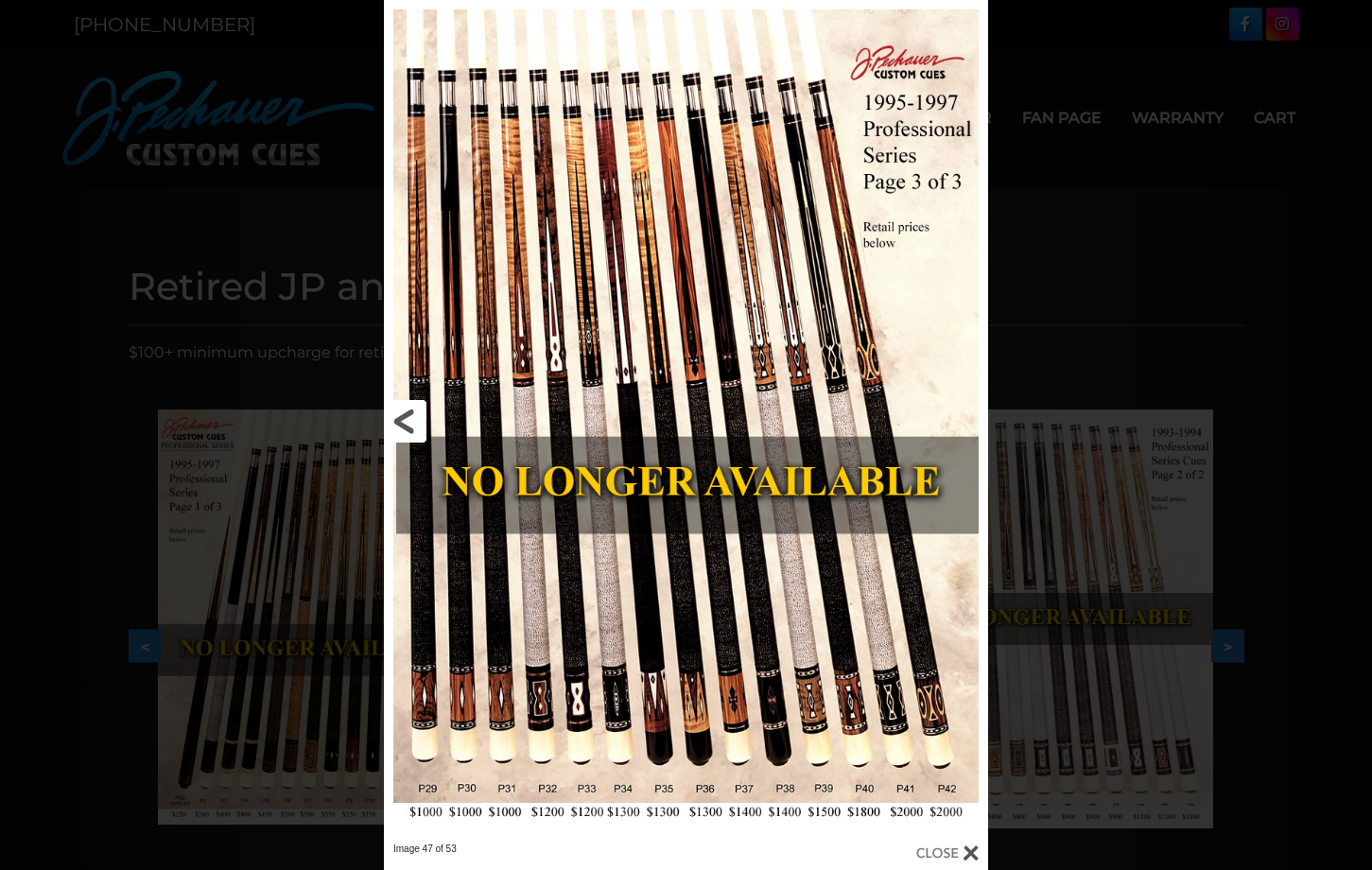
click at [388, 423] on link at bounding box center [519, 421] width 272 height 843
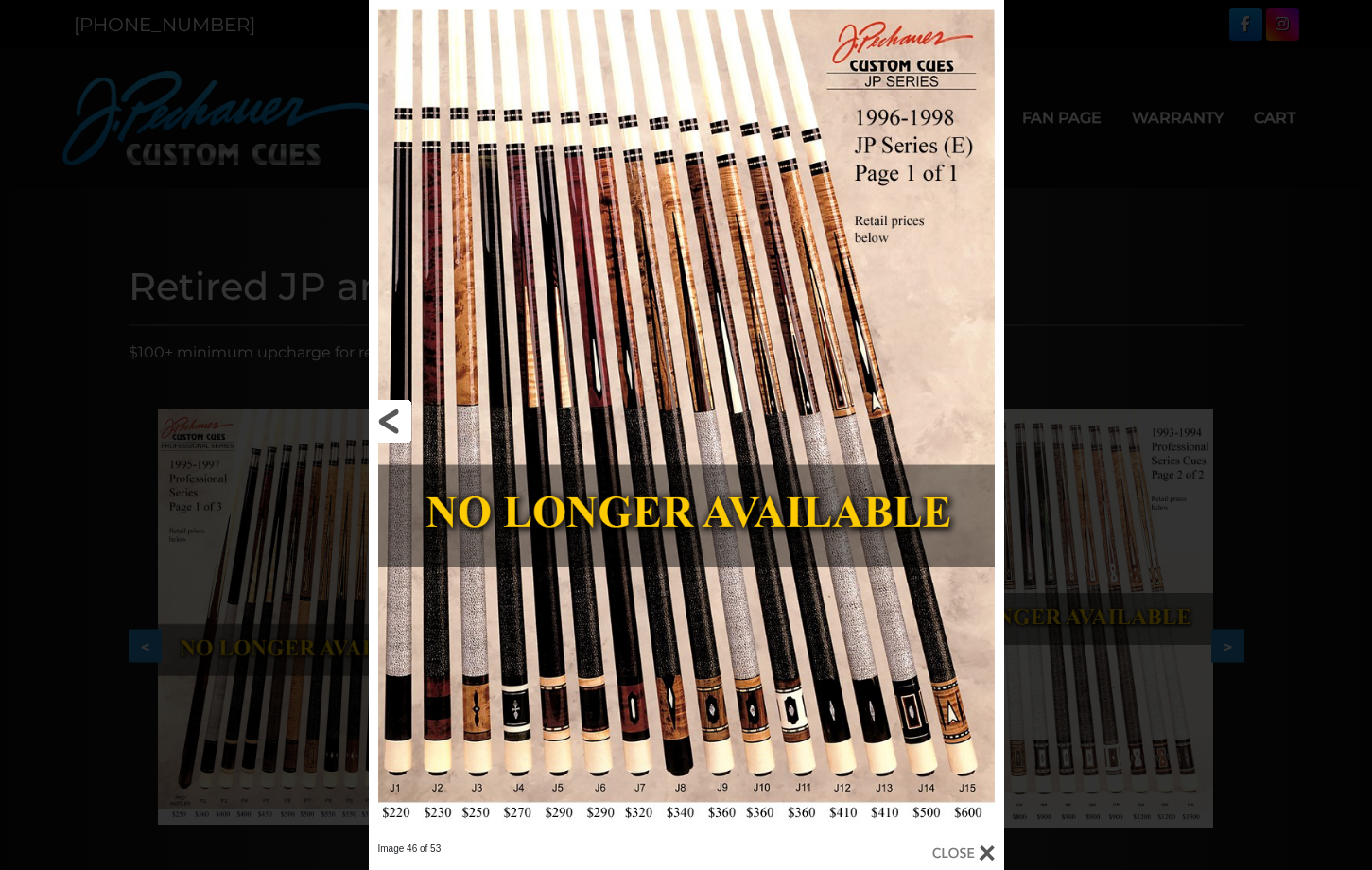
click at [388, 416] on link at bounding box center [511, 421] width 285 height 843
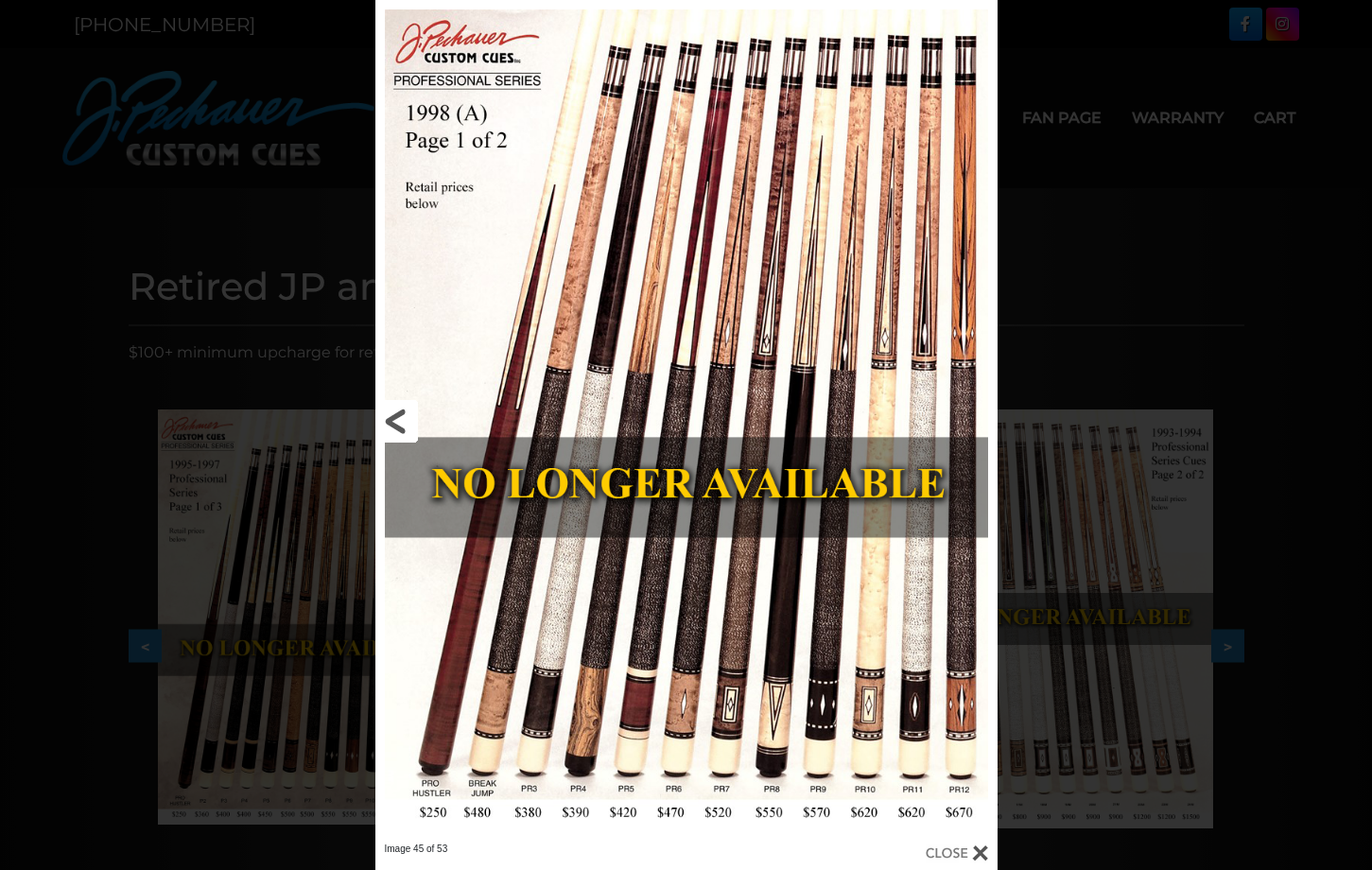
click at [390, 416] on link at bounding box center [514, 421] width 280 height 843
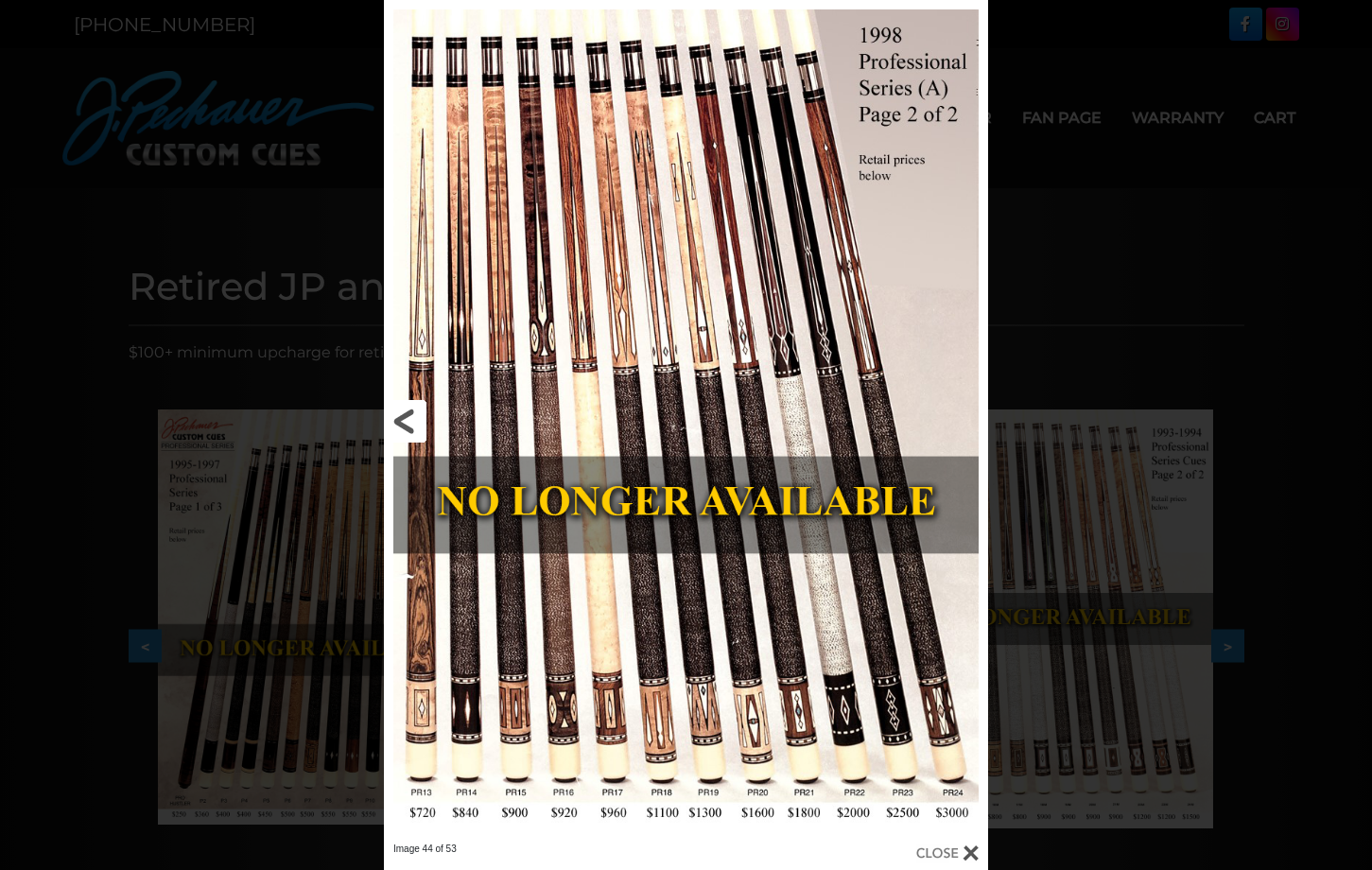
click at [390, 416] on link at bounding box center [519, 421] width 272 height 843
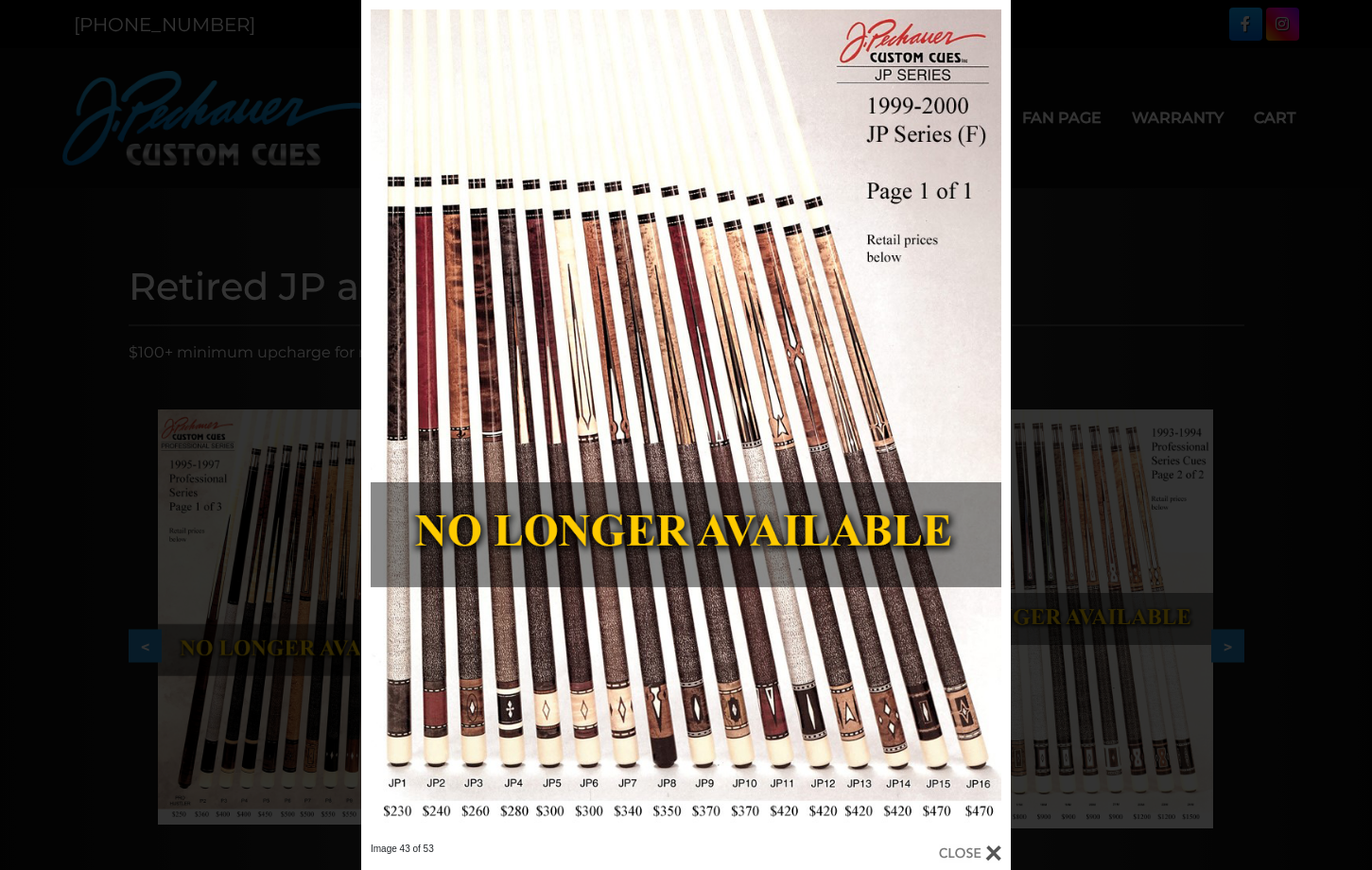
click at [1108, 266] on div "Image 43 of 53" at bounding box center [686, 435] width 1372 height 870
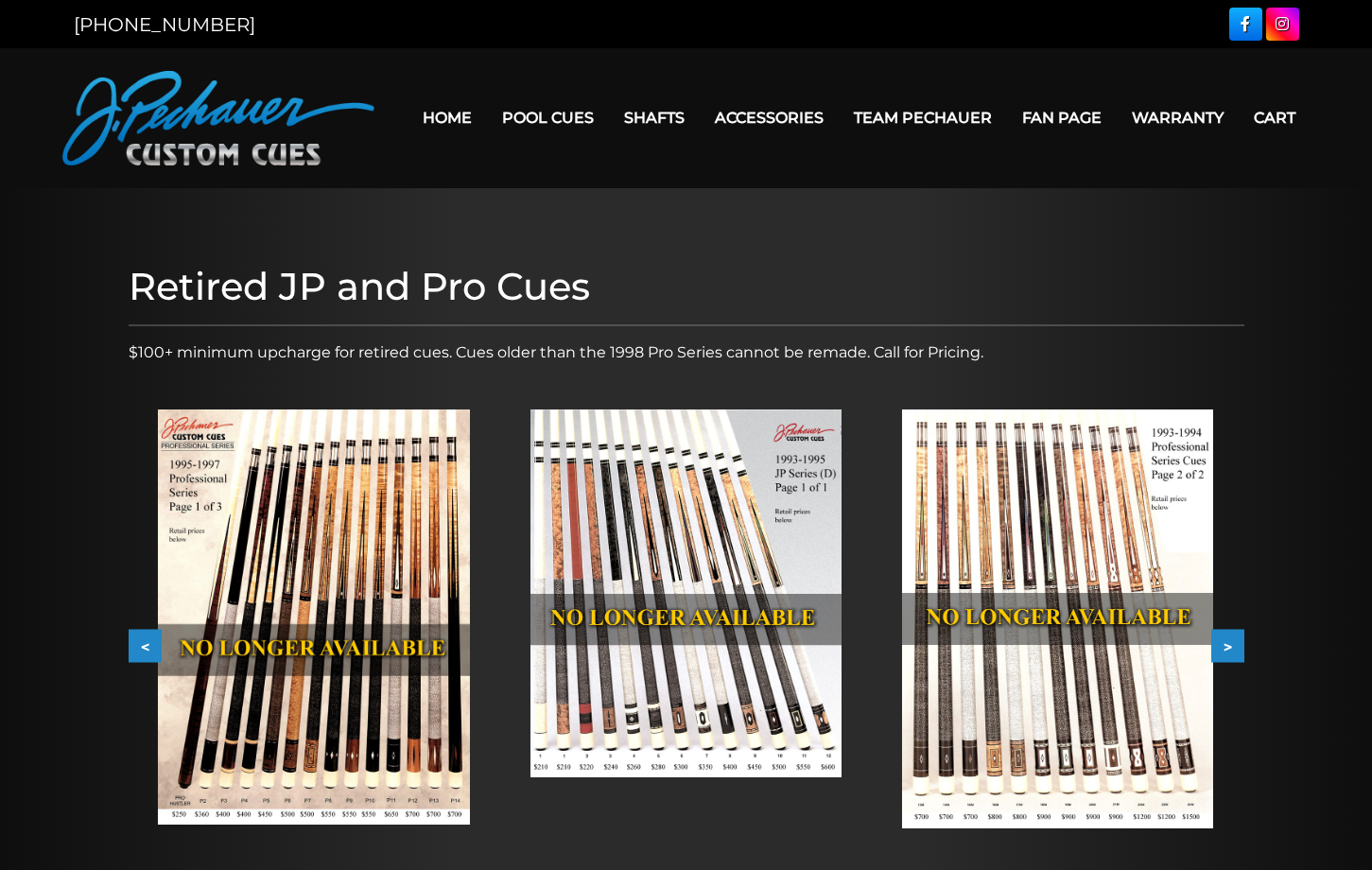
click at [1151, 121] on link "Warranty" at bounding box center [1178, 118] width 122 height 48
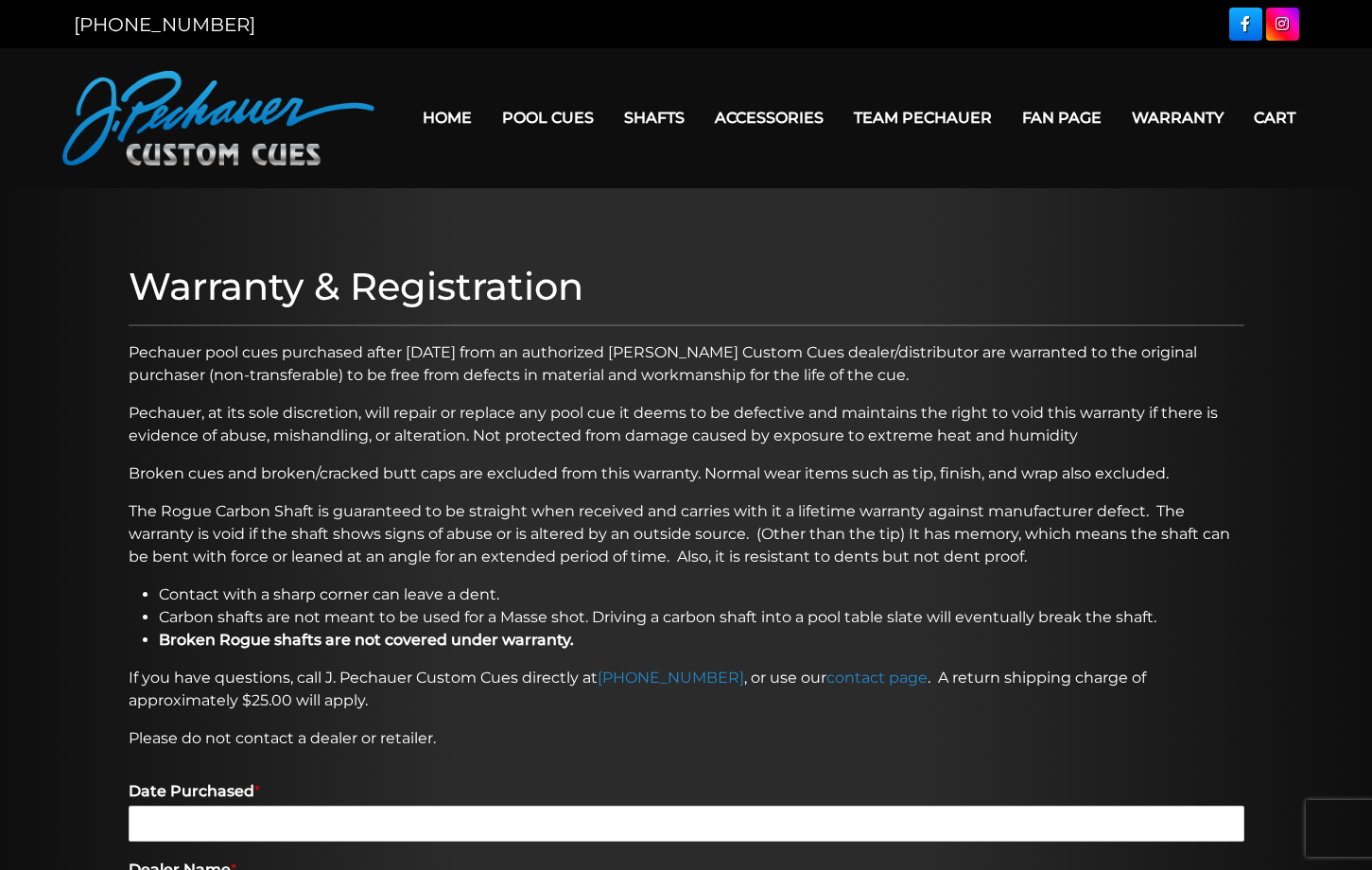
click at [47, 300] on div at bounding box center [686, 865] width 1372 height 1354
